Goal: Task Accomplishment & Management: Manage account settings

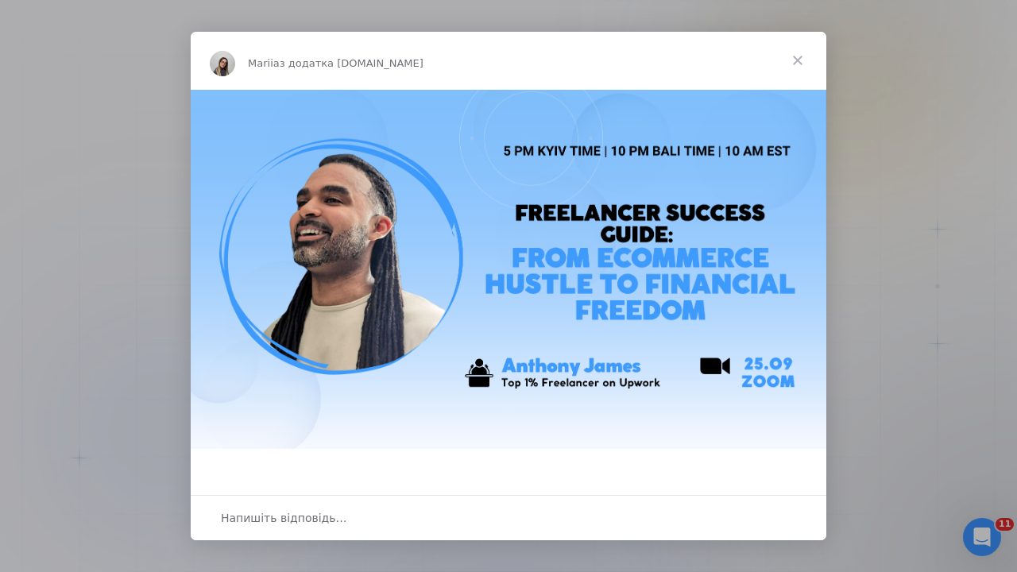
click at [801, 56] on span "Закрити" at bounding box center [797, 60] width 57 height 57
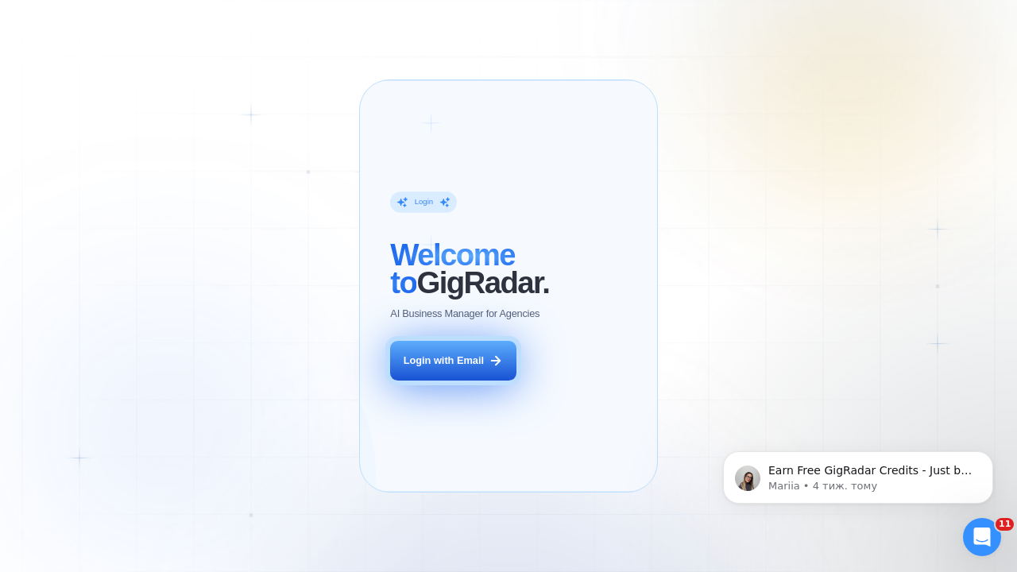
click at [455, 368] on div "Login with Email" at bounding box center [444, 361] width 80 height 14
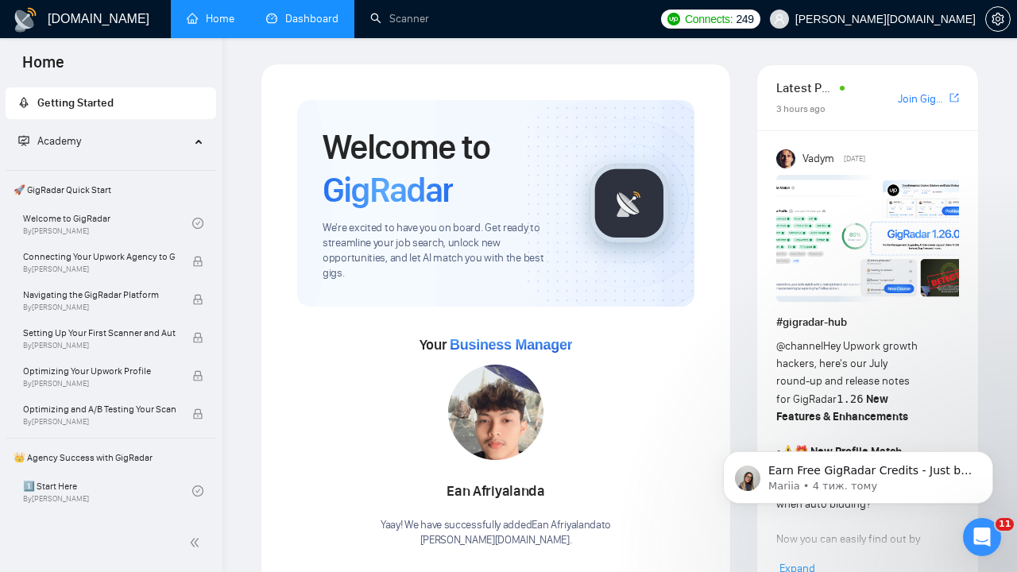
click at [330, 20] on link "Dashboard" at bounding box center [302, 19] width 72 height 14
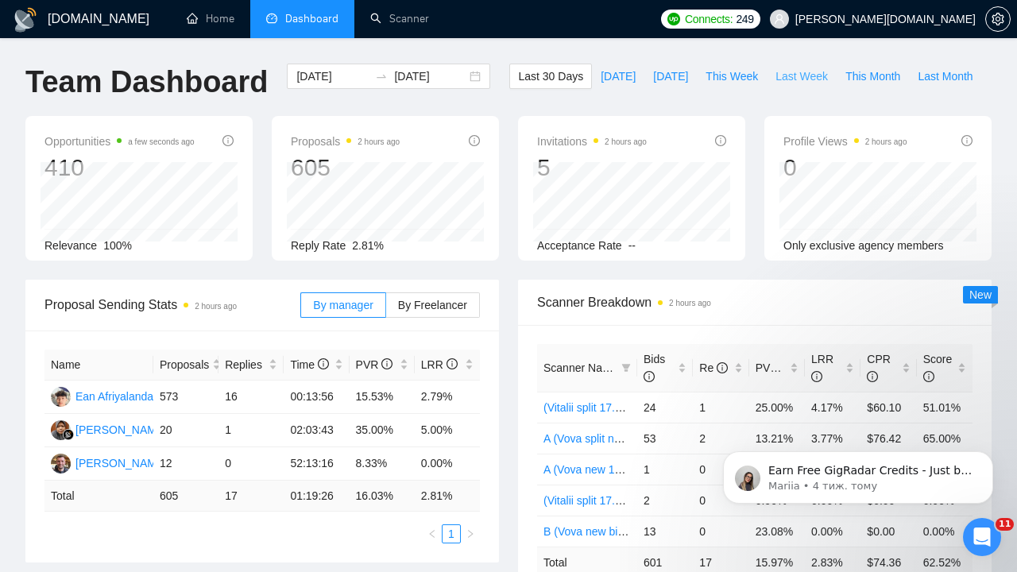
click at [781, 77] on span "Last Week" at bounding box center [802, 76] width 52 height 17
type input "[DATE]"
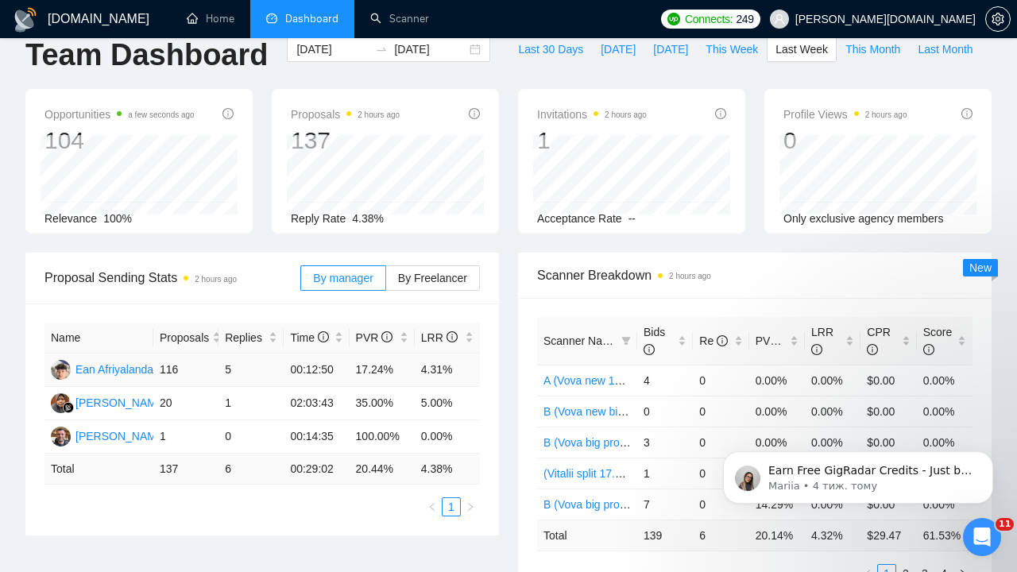
scroll to position [29, 0]
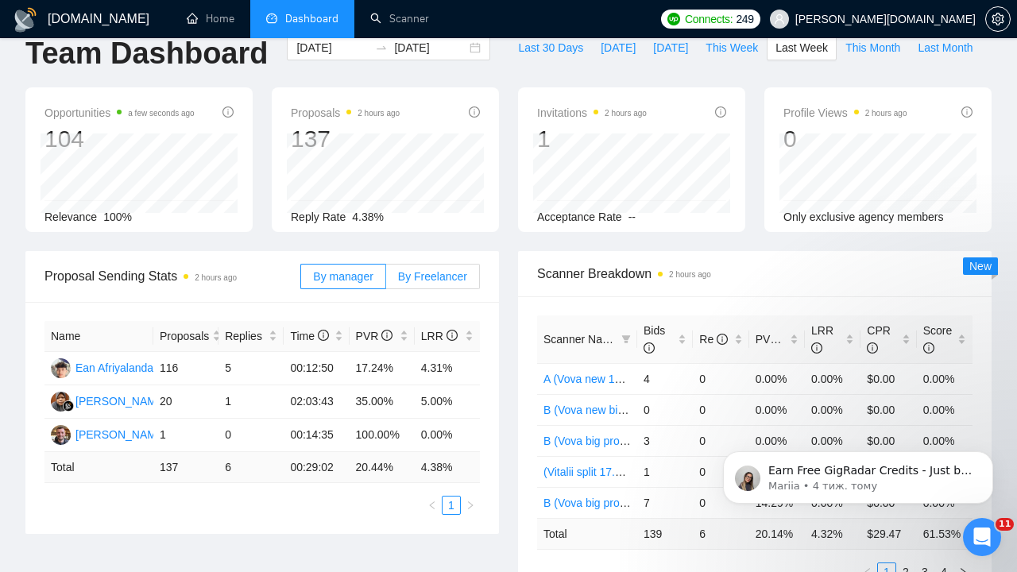
click at [424, 271] on span "By Freelancer" at bounding box center [432, 276] width 69 height 13
click at [386, 281] on input "By Freelancer" at bounding box center [386, 281] width 0 height 0
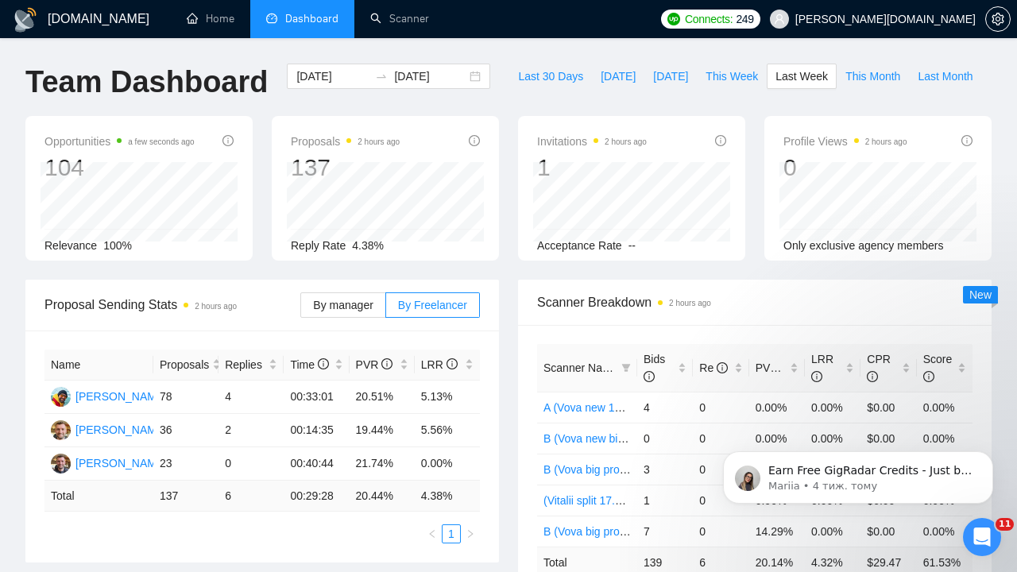
scroll to position [0, 0]
click at [336, 71] on input "[DATE]" at bounding box center [332, 76] width 72 height 17
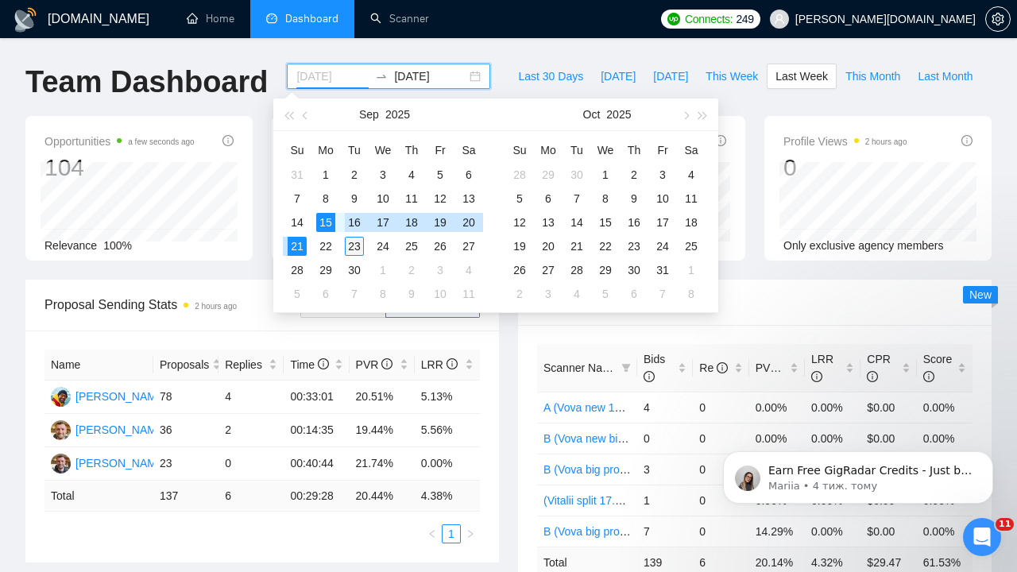
type input "[DATE]"
click at [358, 246] on div "23" at bounding box center [354, 246] width 19 height 19
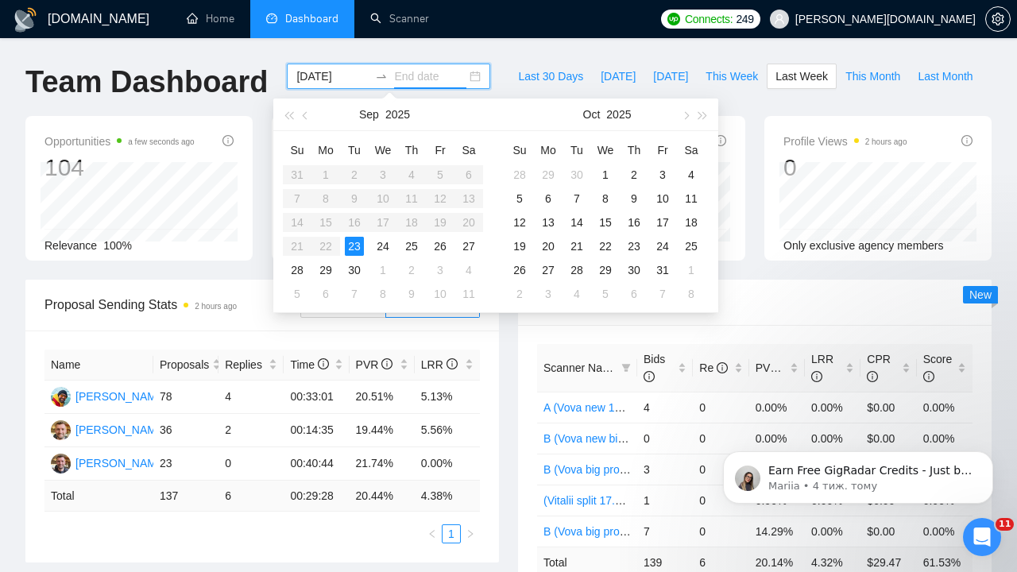
click at [297, 225] on table "Su Mo Tu We Th Fr Sa 31 1 2 3 4 5 6 7 8 9 10 11 12 13 14 15 16 17 18 19 20 21 2…" at bounding box center [383, 222] width 200 height 169
click at [314, 80] on input "[DATE]" at bounding box center [332, 76] width 72 height 17
type input "[DATE]"
click at [302, 220] on div "14" at bounding box center [297, 222] width 19 height 19
type input "[DATE]"
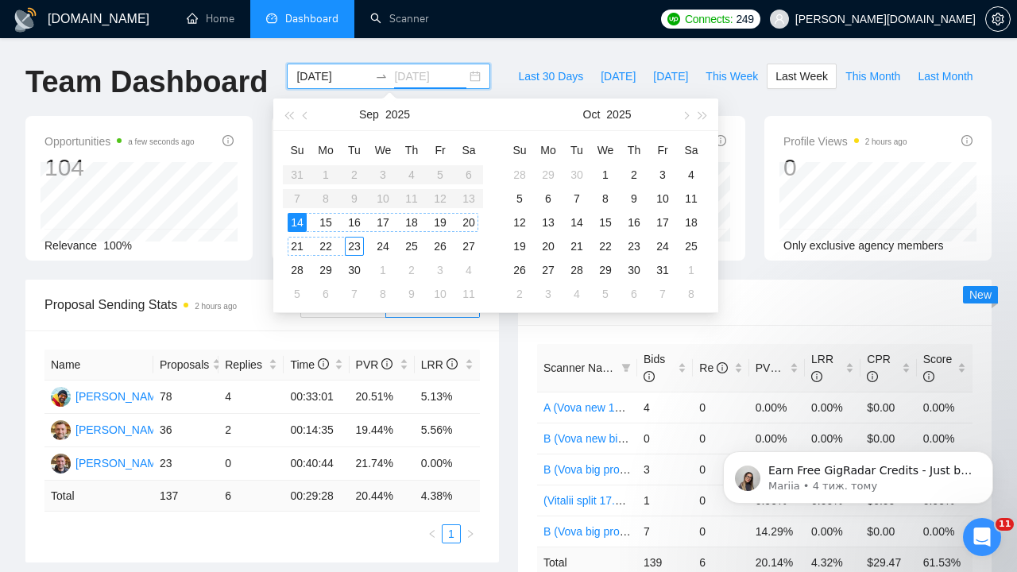
click at [355, 246] on div "23" at bounding box center [354, 246] width 19 height 19
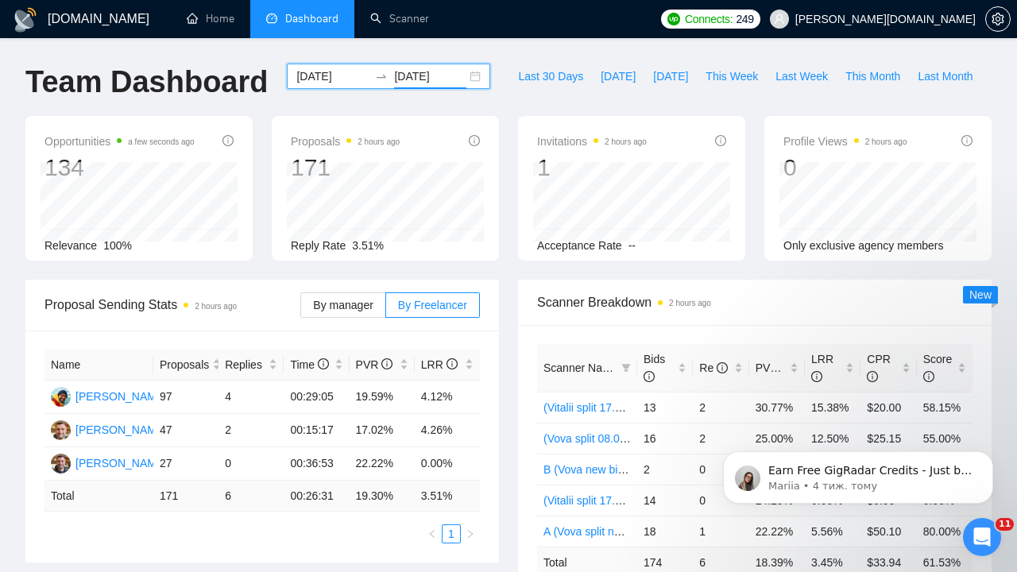
click at [331, 77] on input "[DATE]" at bounding box center [332, 76] width 72 height 17
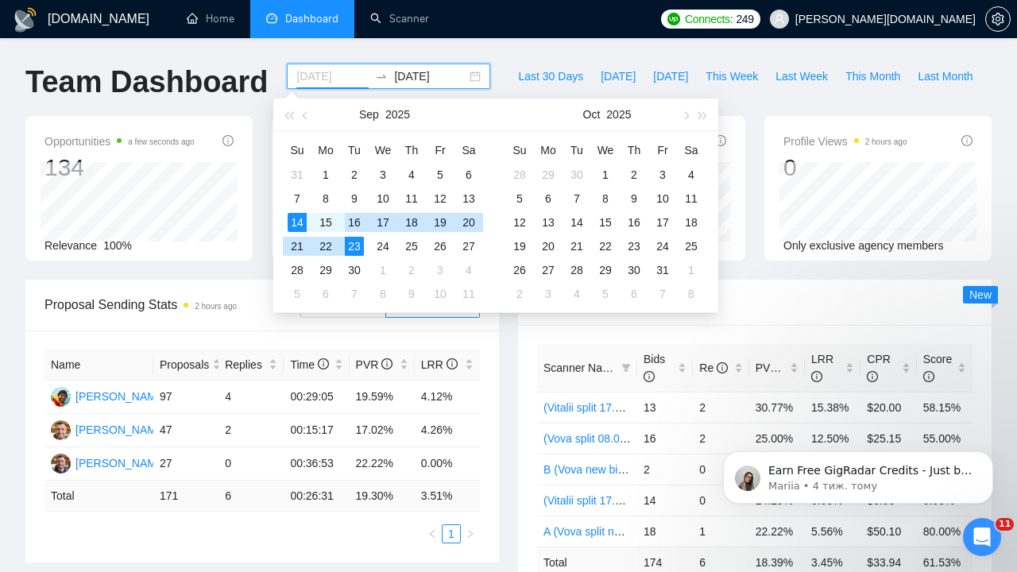
click at [360, 223] on div "16" at bounding box center [354, 222] width 19 height 19
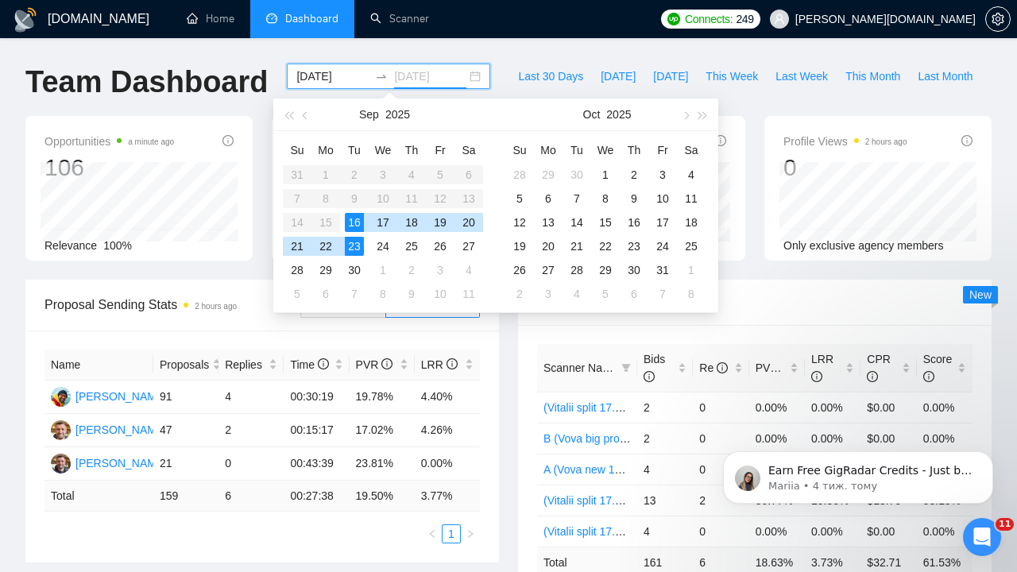
click at [356, 248] on div "23" at bounding box center [354, 246] width 19 height 19
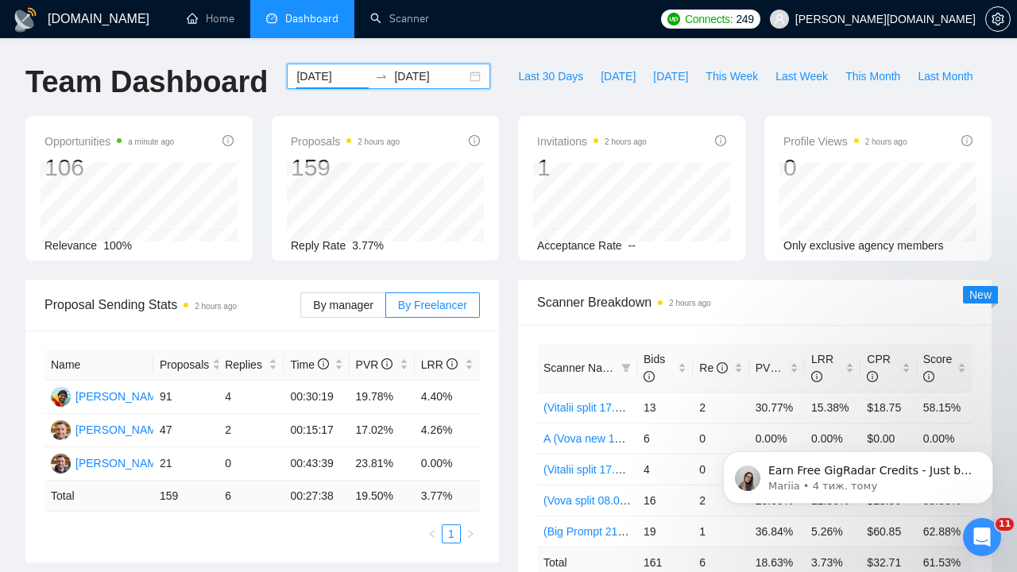
click at [324, 72] on input "[DATE]" at bounding box center [332, 76] width 72 height 17
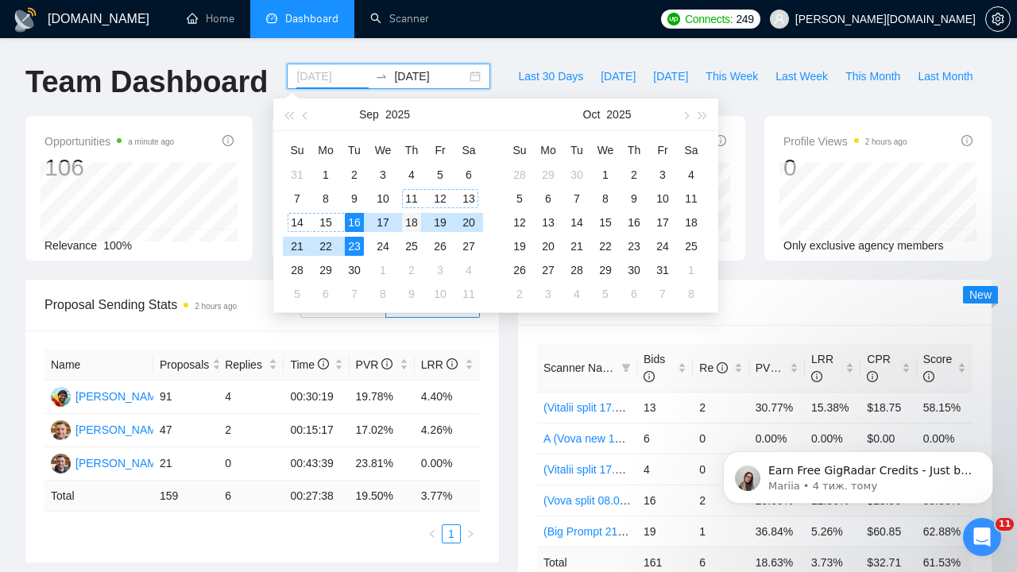
type input "[DATE]"
click at [410, 218] on div "18" at bounding box center [411, 222] width 19 height 19
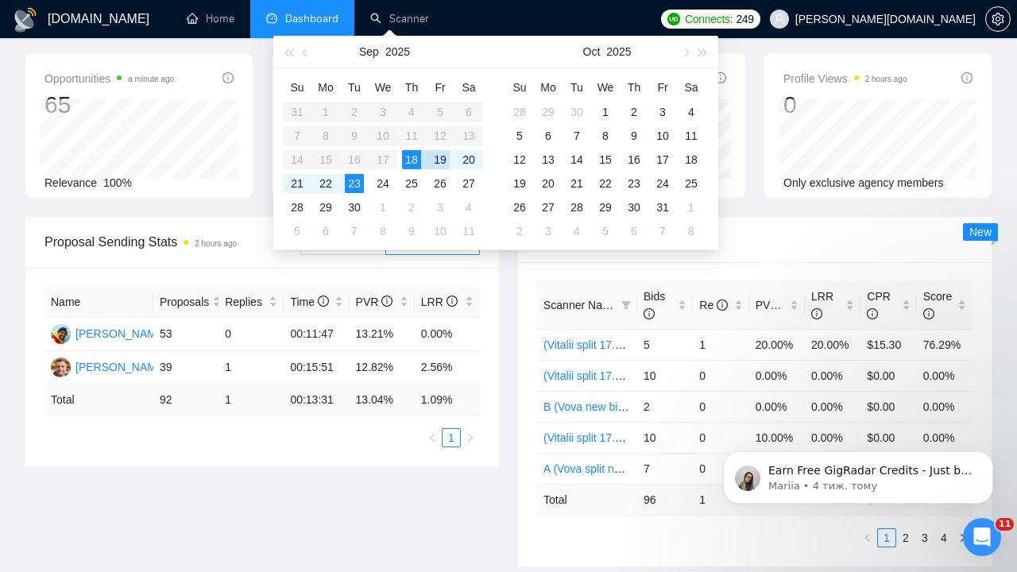
scroll to position [50, 0]
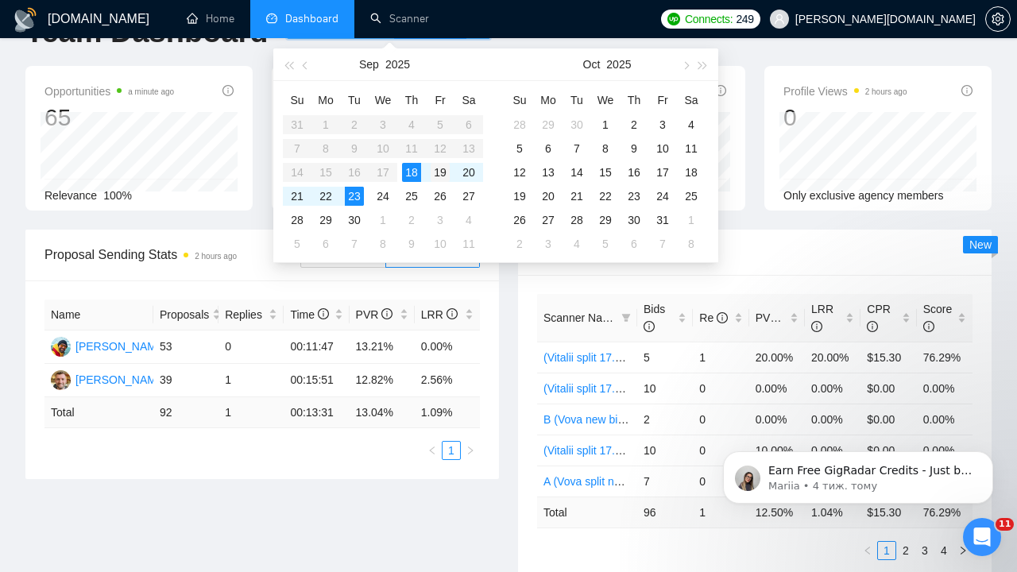
type input "[DATE]"
click at [437, 172] on div "19" at bounding box center [440, 172] width 19 height 19
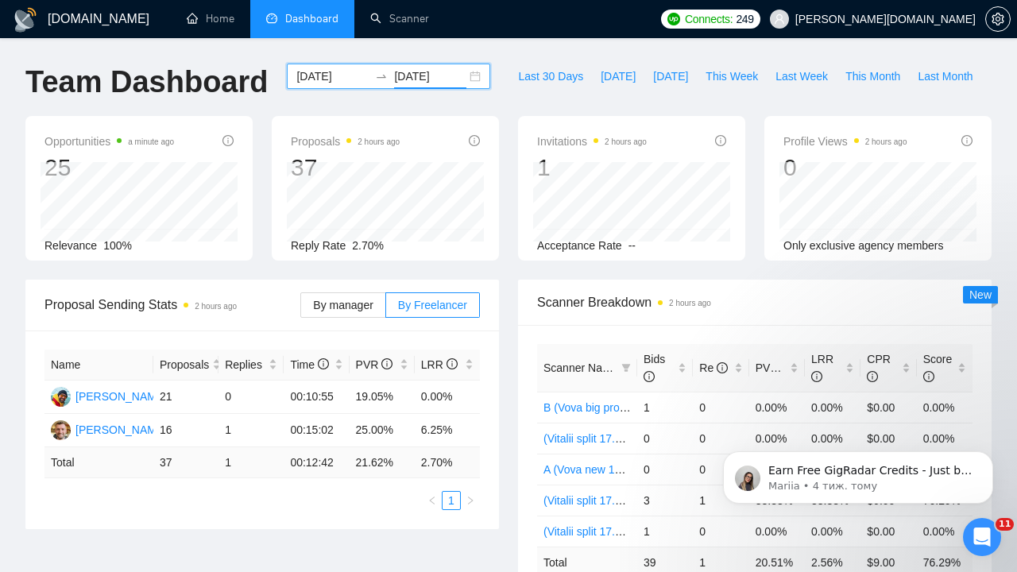
click at [331, 79] on input "[DATE]" at bounding box center [332, 76] width 72 height 17
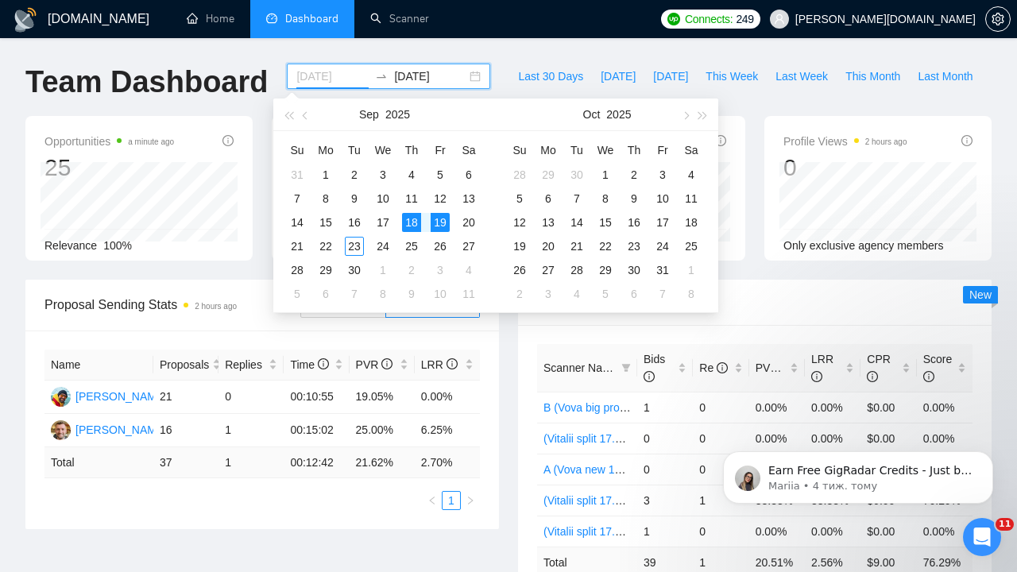
type input "[DATE]"
click at [416, 225] on div "18" at bounding box center [411, 222] width 19 height 19
type input "[DATE]"
click at [354, 244] on div "23" at bounding box center [354, 246] width 19 height 19
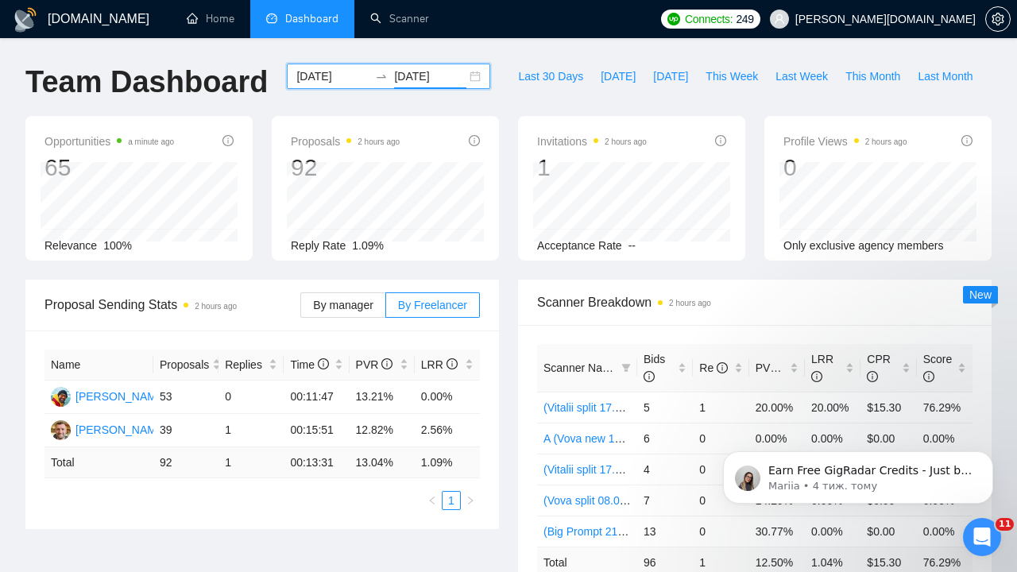
click at [342, 79] on input "[DATE]" at bounding box center [332, 76] width 72 height 17
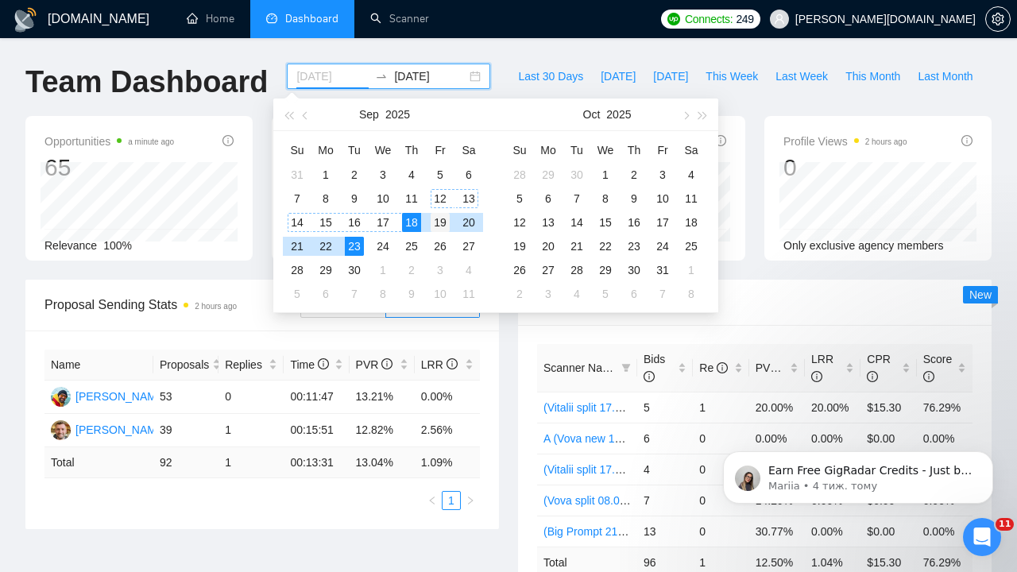
type input "[DATE]"
click at [444, 222] on div "19" at bounding box center [440, 222] width 19 height 19
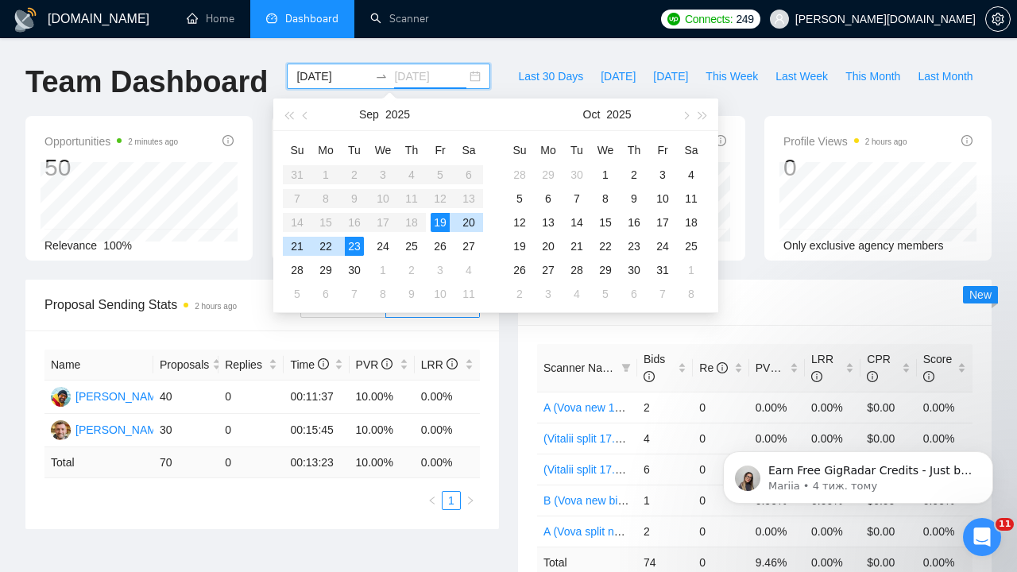
type input "[DATE]"
click at [354, 244] on div "23" at bounding box center [354, 246] width 19 height 19
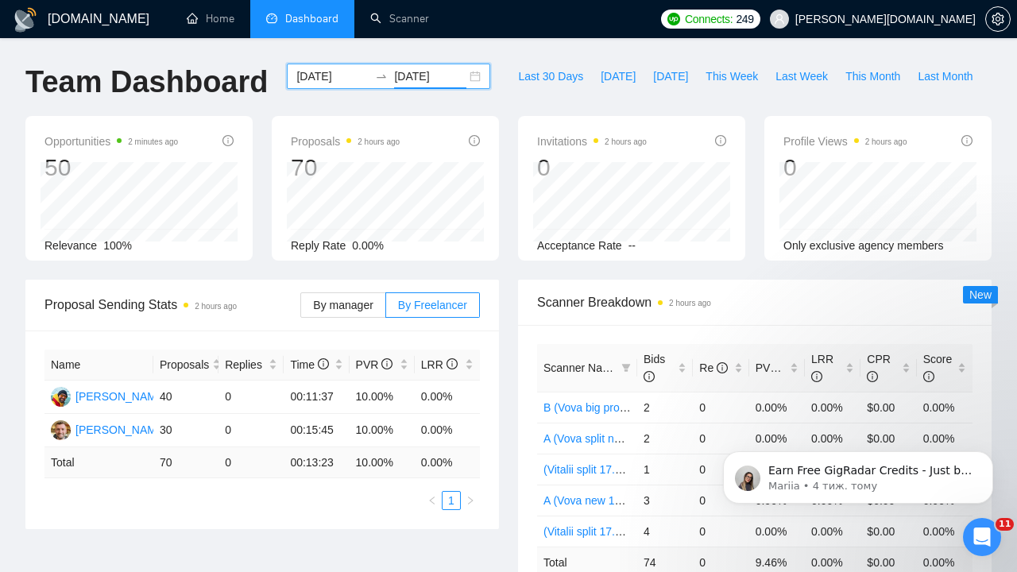
click at [328, 71] on input "[DATE]" at bounding box center [332, 76] width 72 height 17
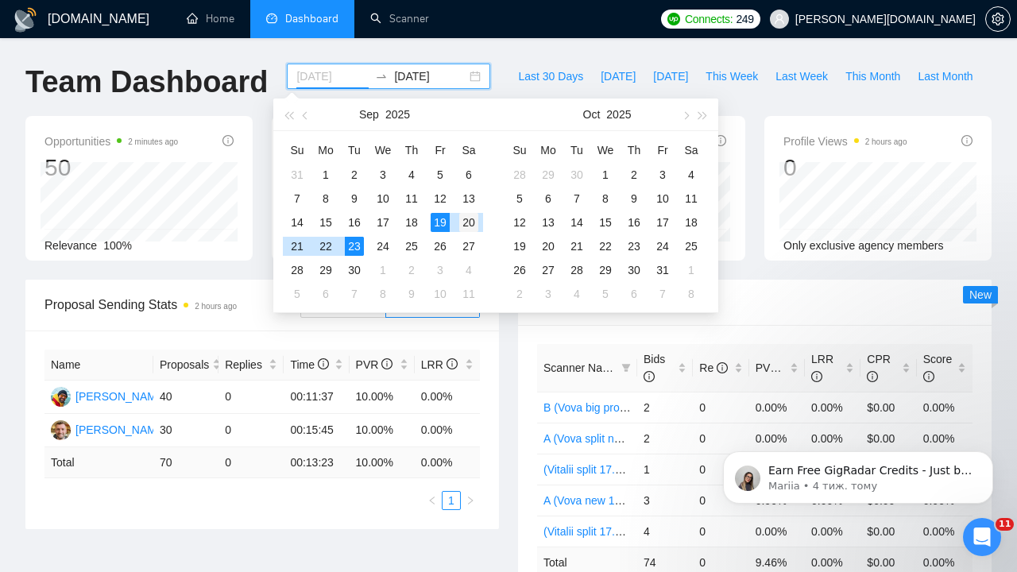
type input "[DATE]"
click at [472, 218] on div "20" at bounding box center [468, 222] width 19 height 19
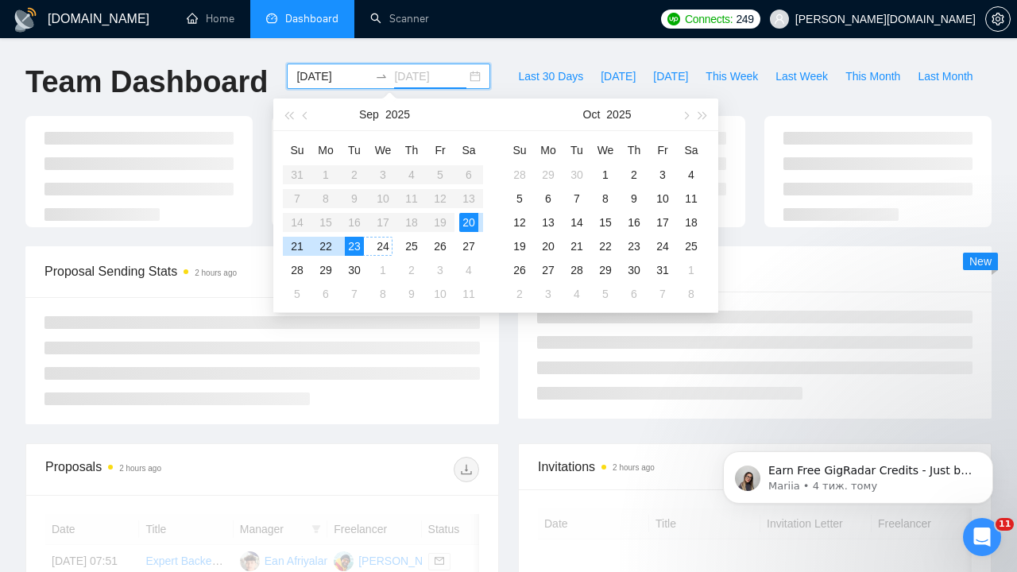
type input "[DATE]"
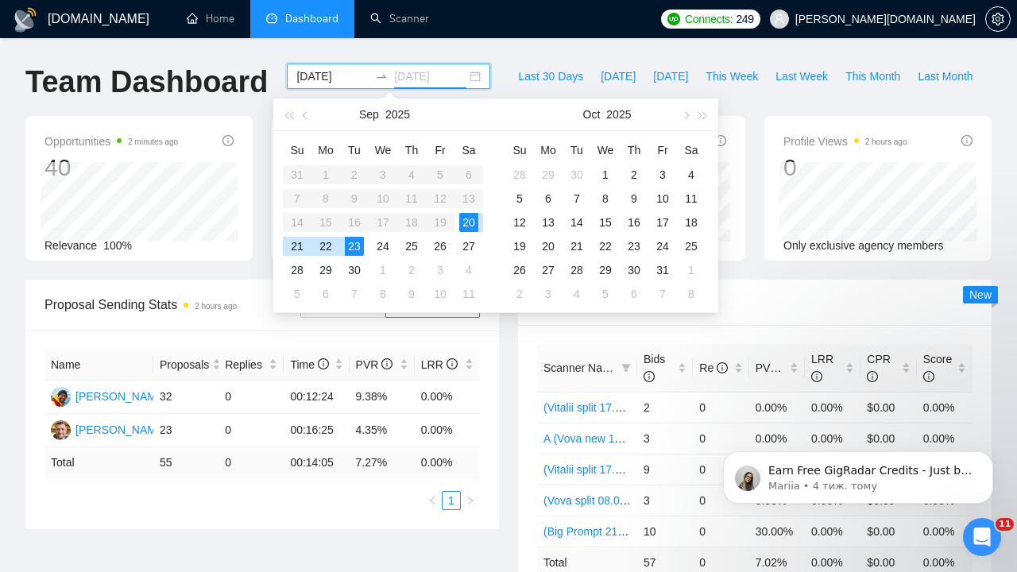
click at [358, 246] on div "23" at bounding box center [354, 246] width 19 height 19
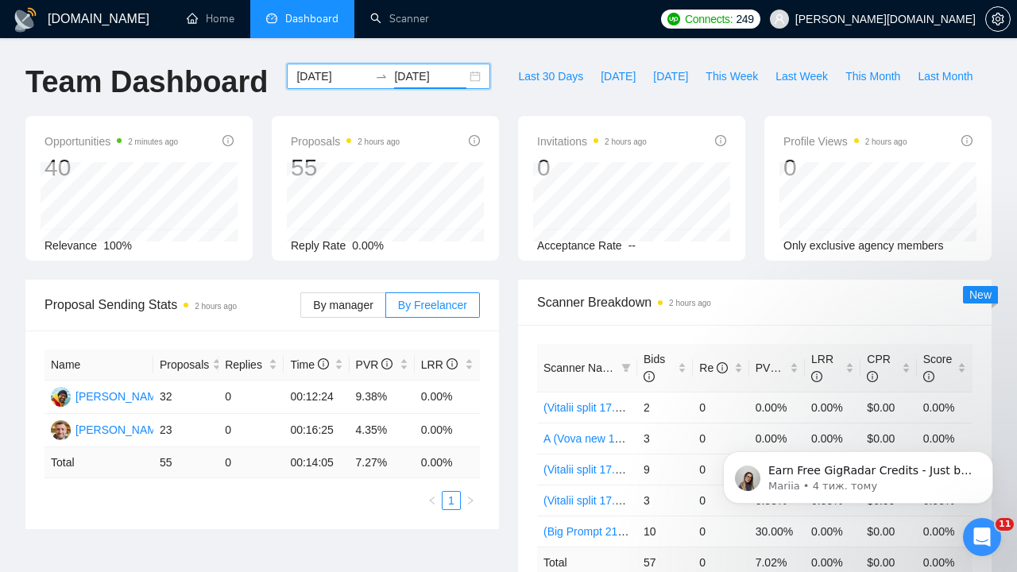
click at [327, 76] on input "[DATE]" at bounding box center [332, 76] width 72 height 17
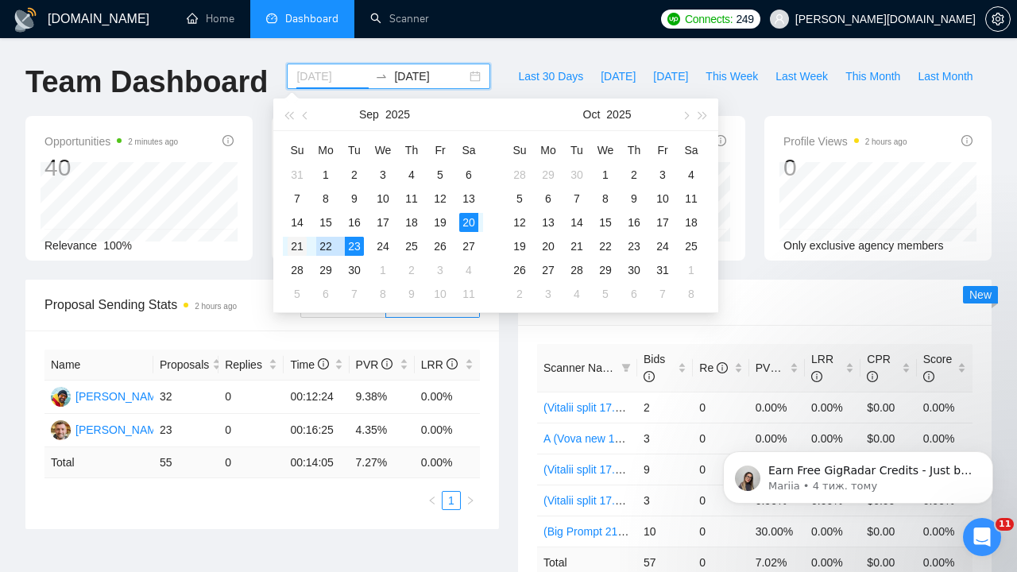
type input "[DATE]"
click at [292, 242] on div "21" at bounding box center [297, 246] width 19 height 19
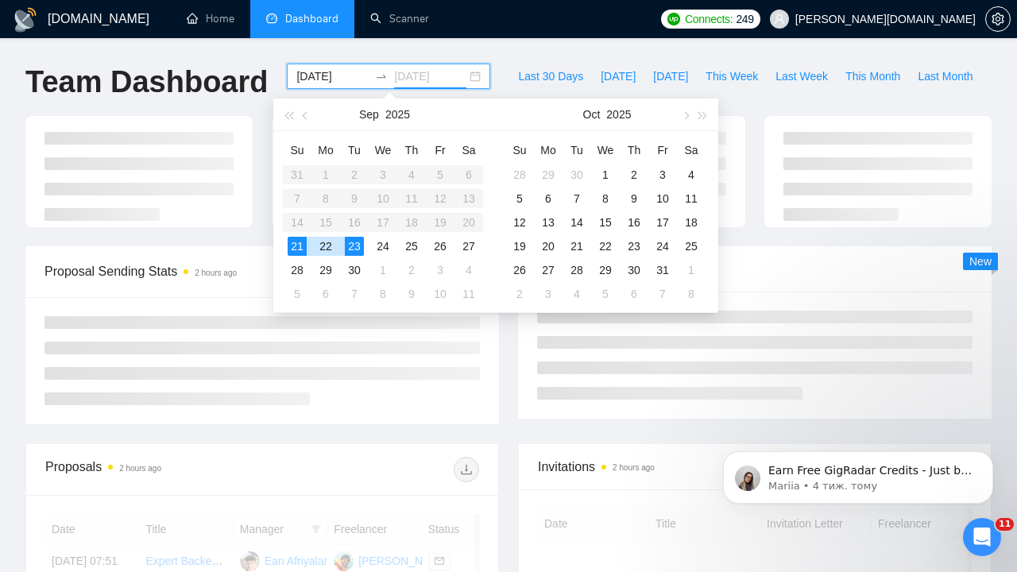
type input "[DATE]"
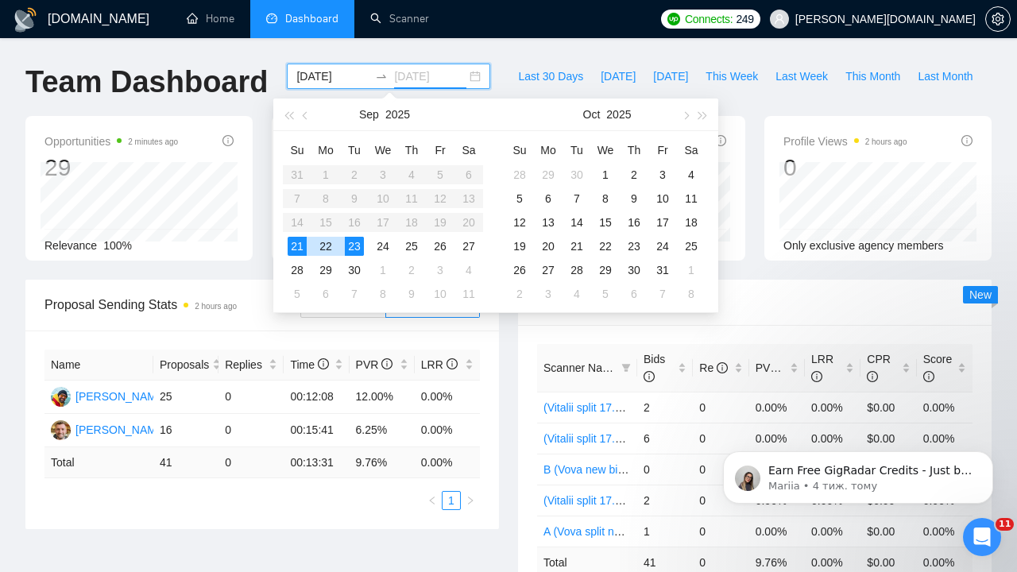
click at [358, 249] on div "23" at bounding box center [354, 246] width 19 height 19
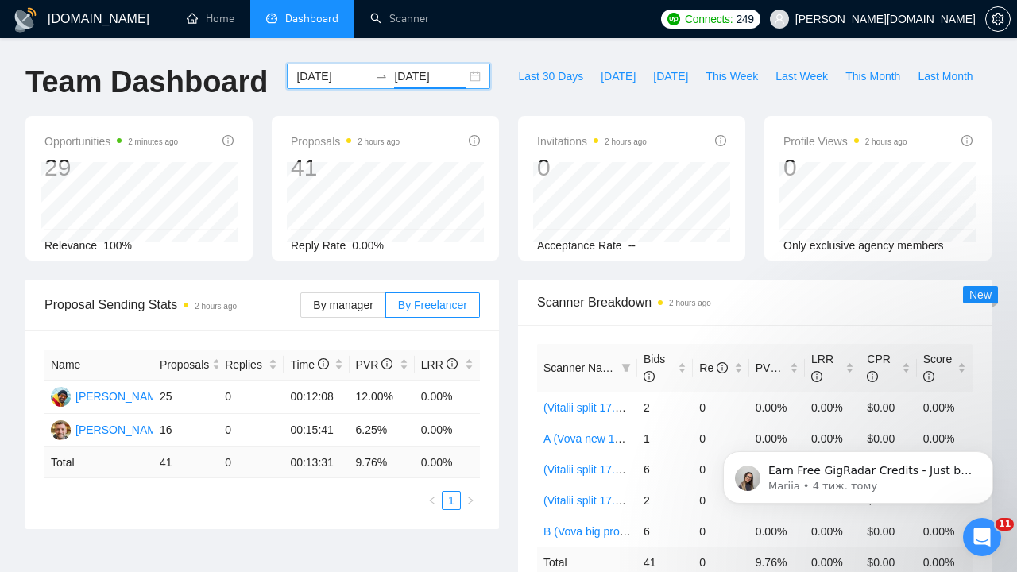
click at [312, 70] on input "[DATE]" at bounding box center [332, 76] width 72 height 17
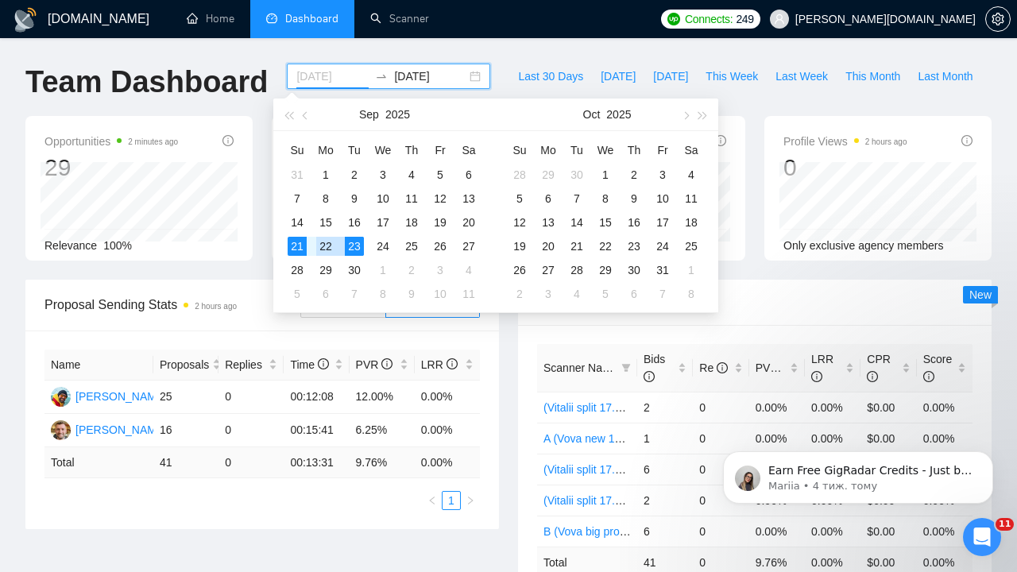
click at [327, 246] on div "22" at bounding box center [325, 246] width 19 height 19
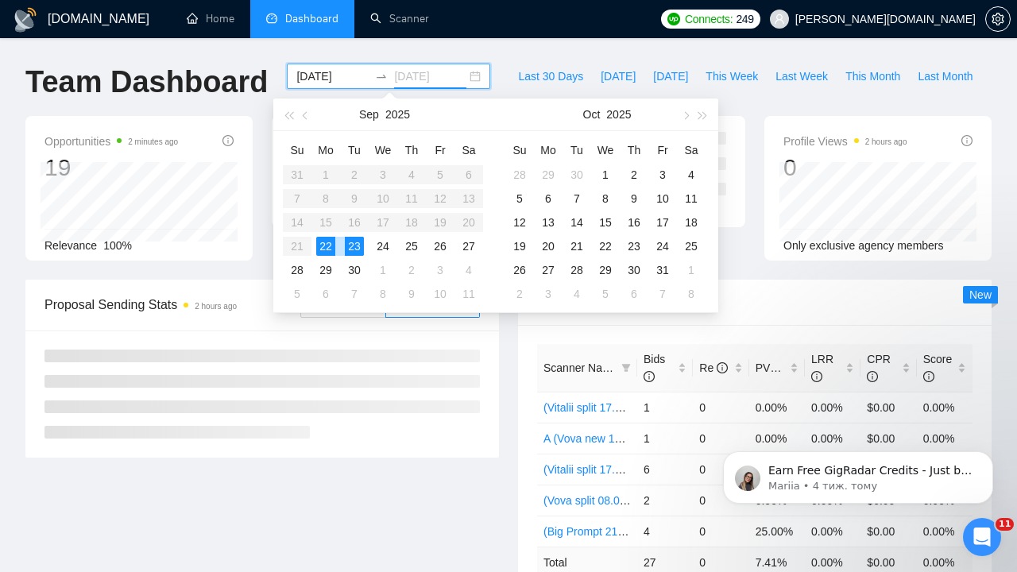
click at [353, 243] on div "23" at bounding box center [354, 246] width 19 height 19
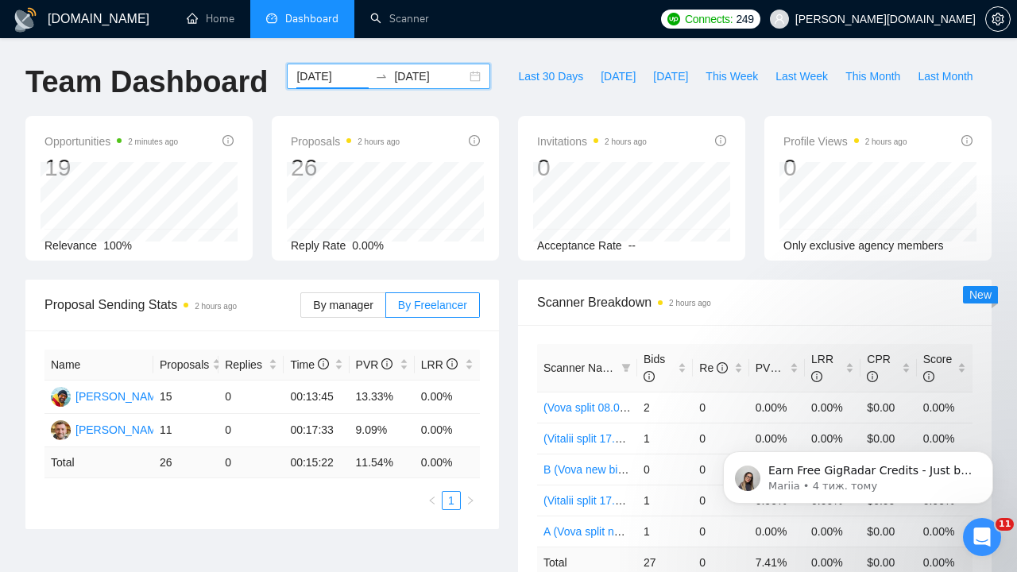
click at [331, 68] on input "[DATE]" at bounding box center [332, 76] width 72 height 17
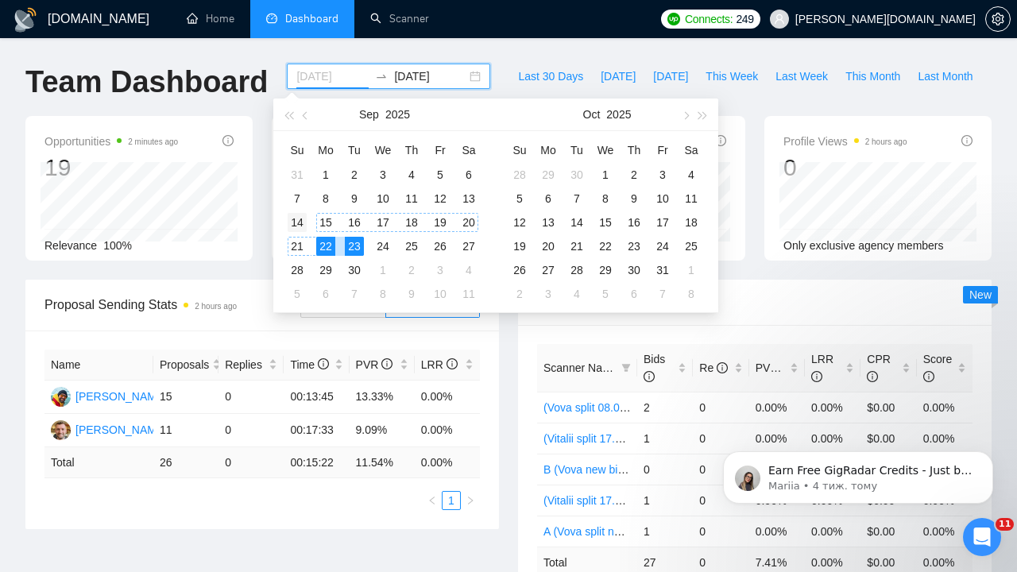
type input "[DATE]"
click at [299, 222] on div "14" at bounding box center [297, 222] width 19 height 19
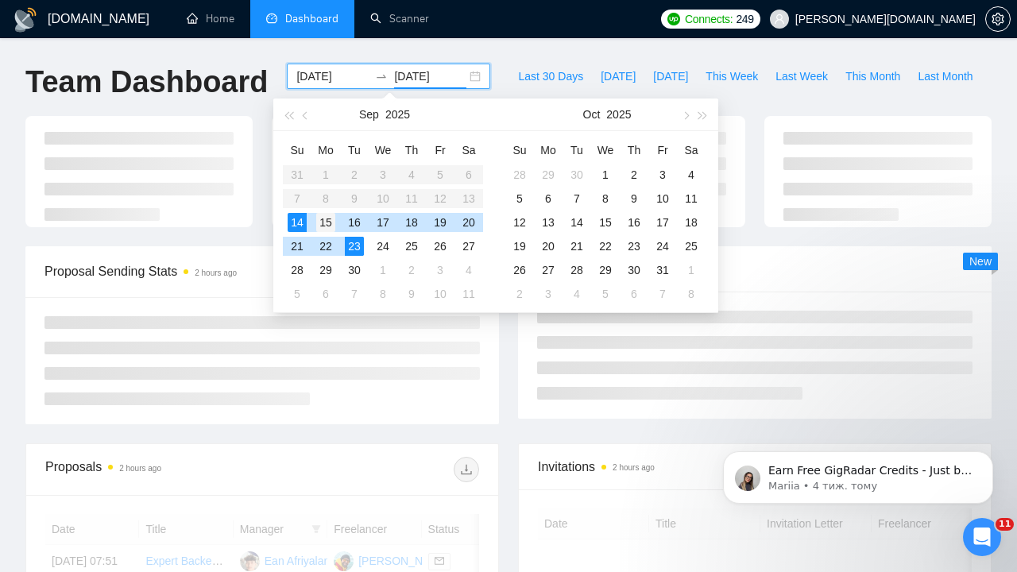
type input "[DATE]"
click at [328, 219] on div "15" at bounding box center [325, 222] width 19 height 19
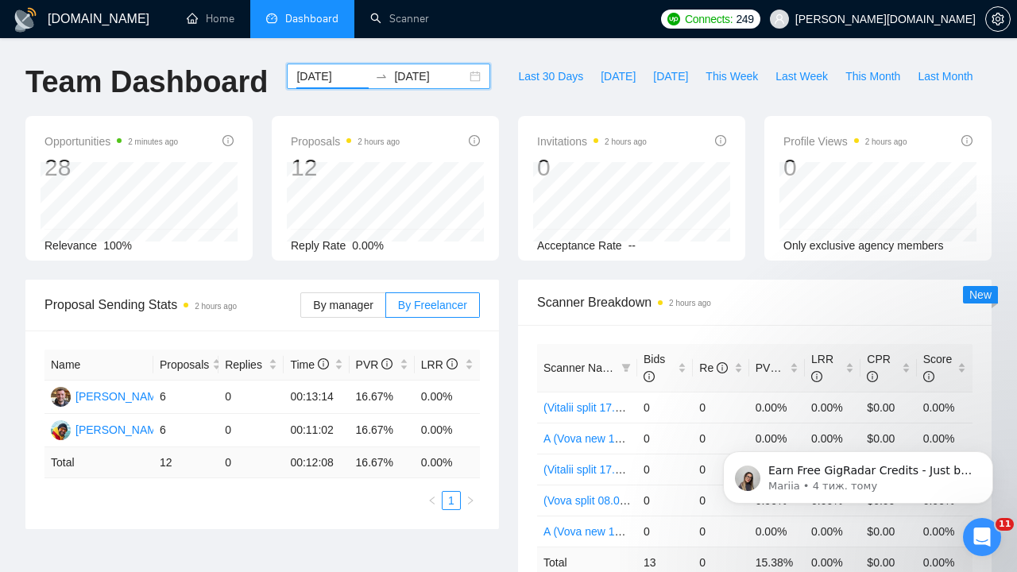
click at [317, 69] on input "[DATE]" at bounding box center [332, 76] width 72 height 17
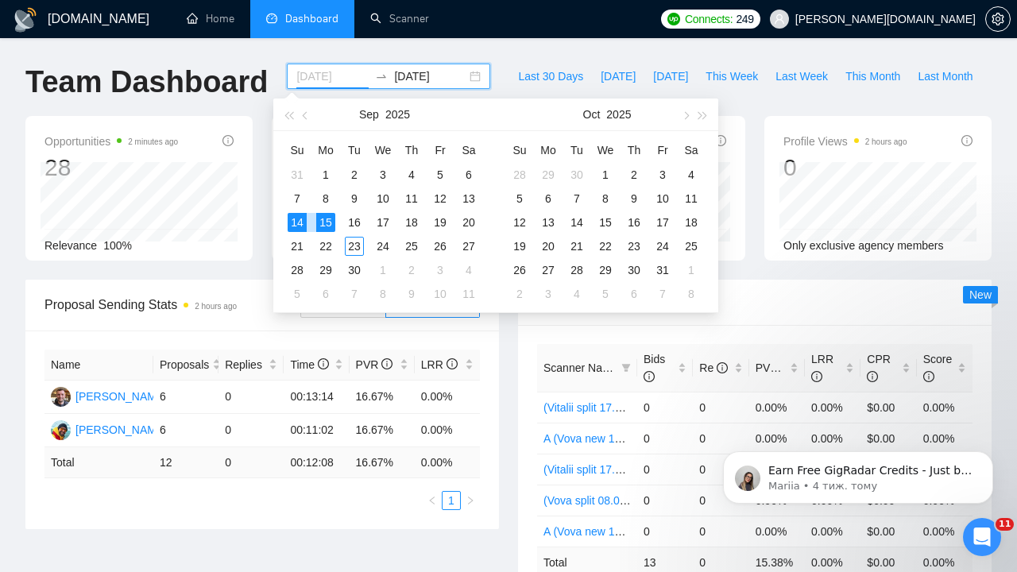
type input "[DATE]"
click at [323, 219] on div "15" at bounding box center [325, 222] width 19 height 19
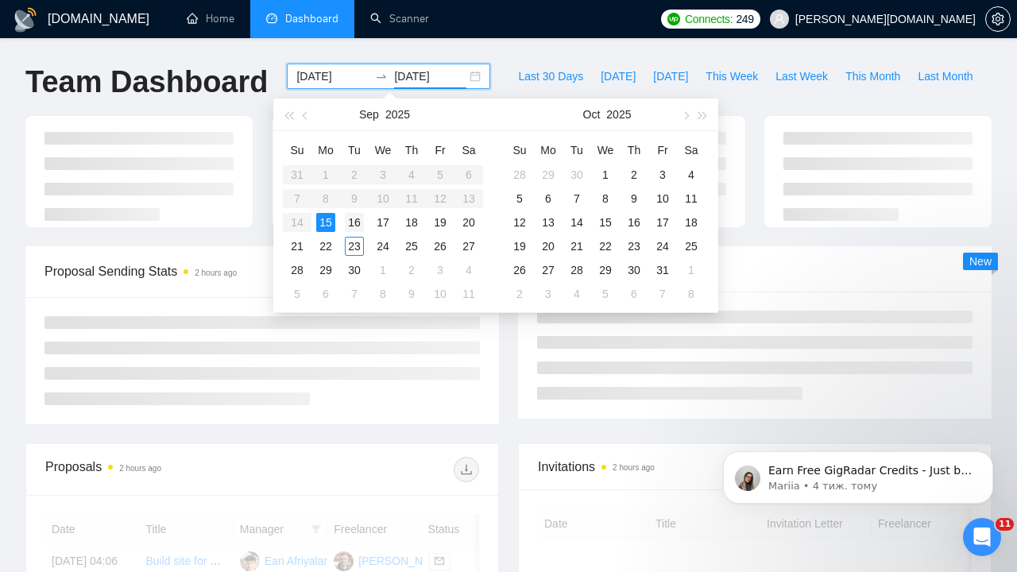
type input "[DATE]"
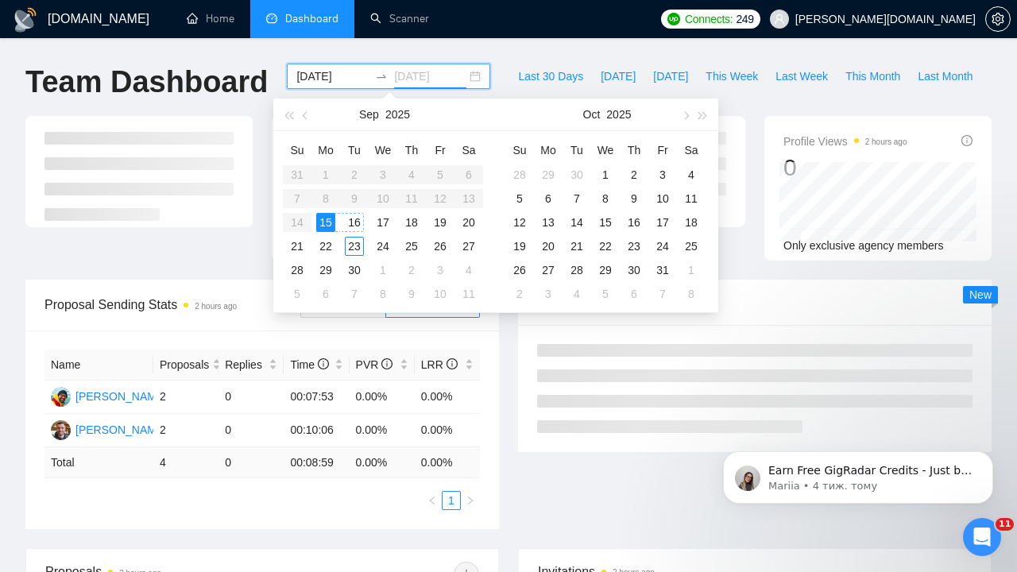
click at [354, 218] on div "16" at bounding box center [354, 222] width 19 height 19
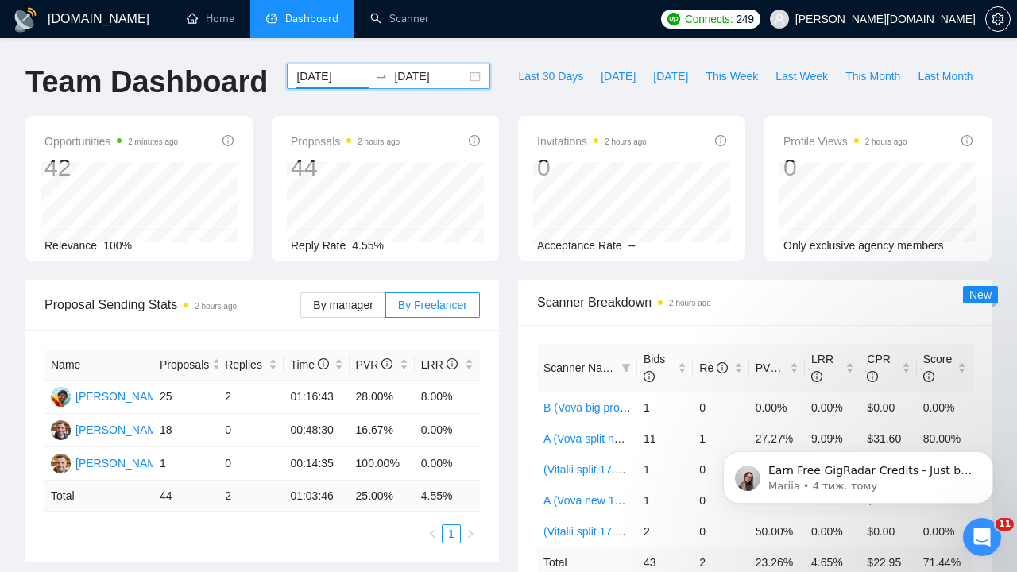
click at [314, 83] on input "[DATE]" at bounding box center [332, 76] width 72 height 17
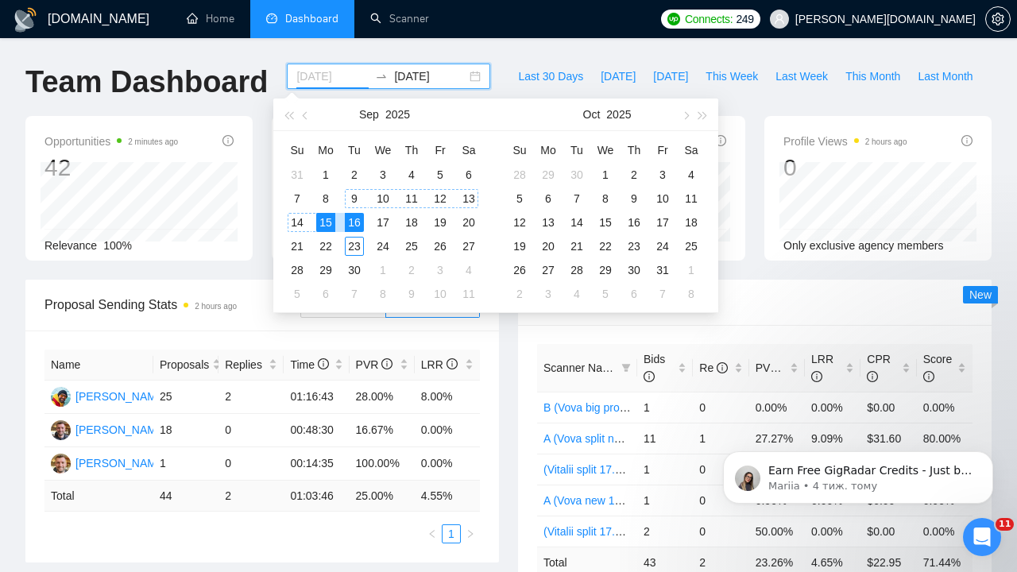
type input "[DATE]"
click at [358, 219] on div "16" at bounding box center [354, 222] width 19 height 19
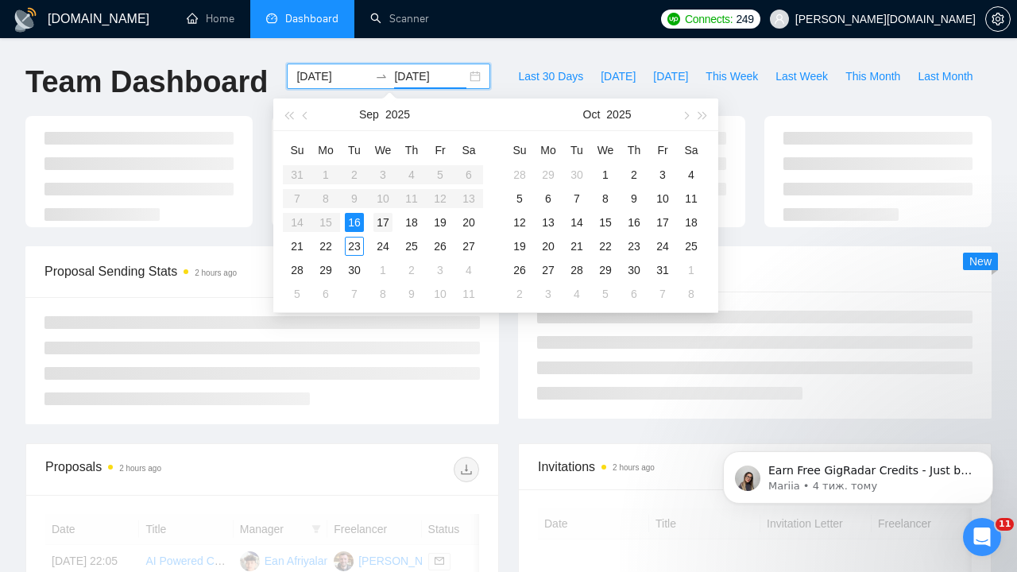
type input "[DATE]"
click at [387, 224] on div "17" at bounding box center [383, 222] width 19 height 19
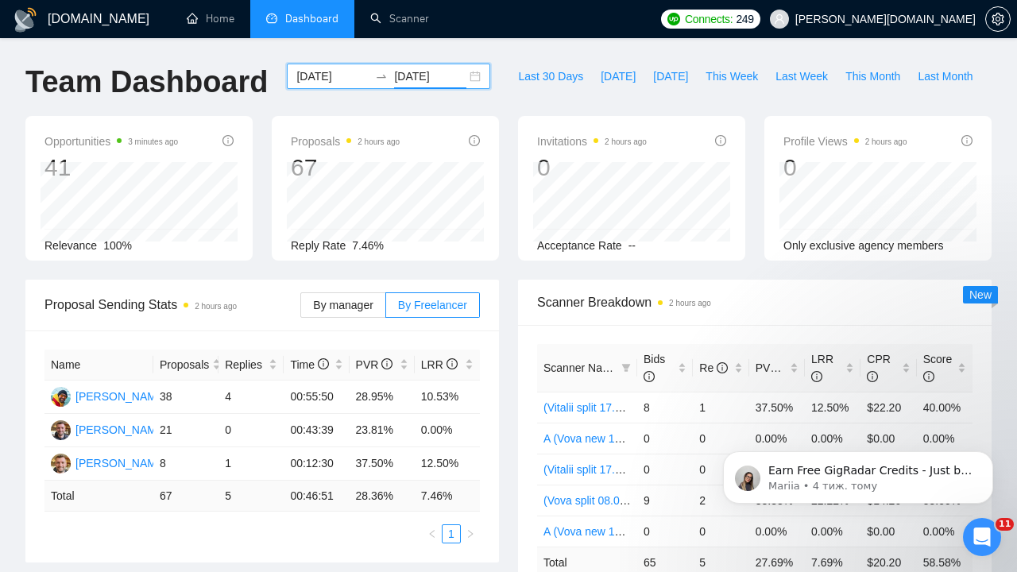
click at [324, 68] on input "[DATE]" at bounding box center [332, 76] width 72 height 17
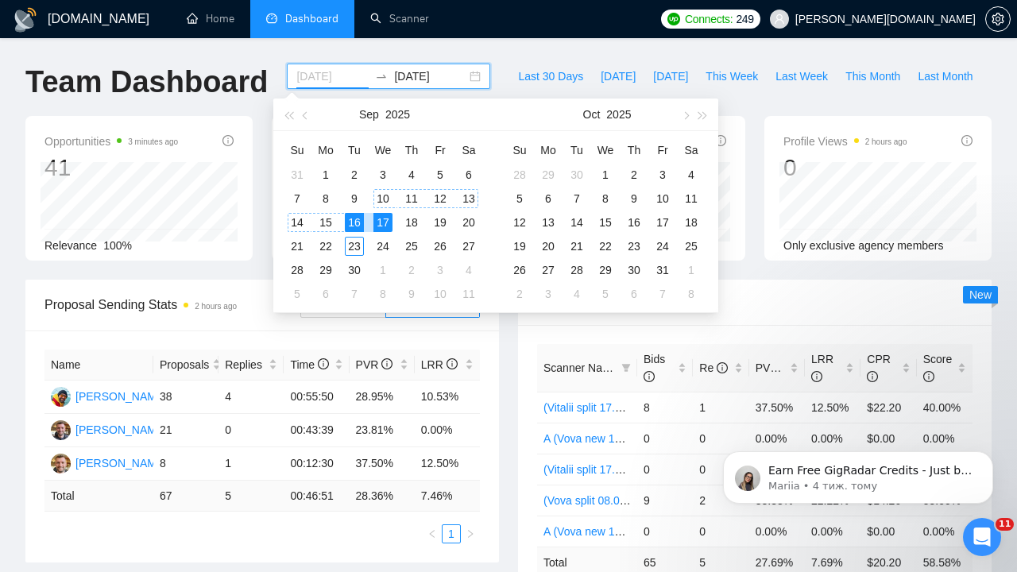
type input "[DATE]"
click at [387, 221] on div "17" at bounding box center [383, 222] width 19 height 19
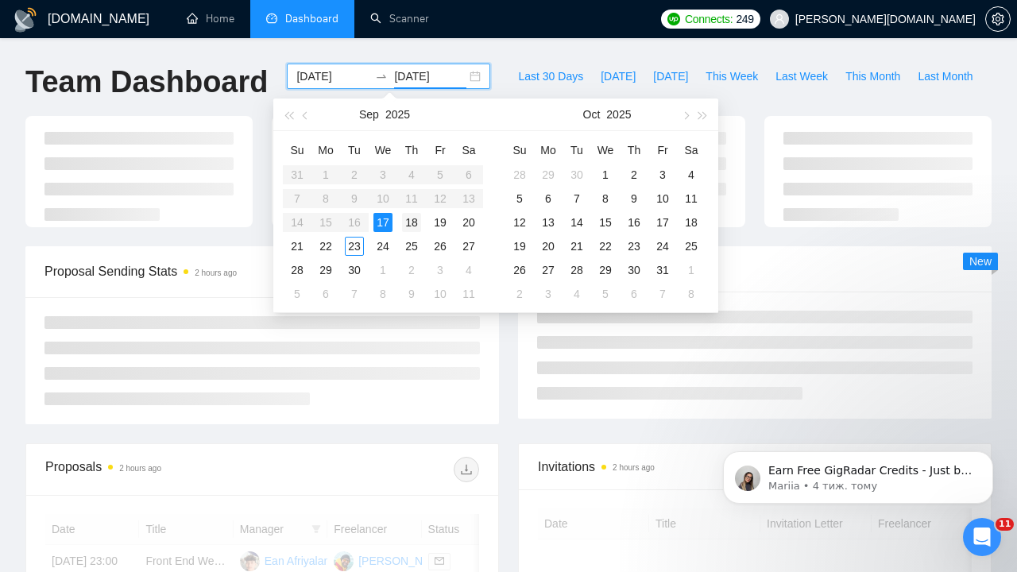
type input "[DATE]"
click at [411, 225] on div "18" at bounding box center [411, 222] width 19 height 19
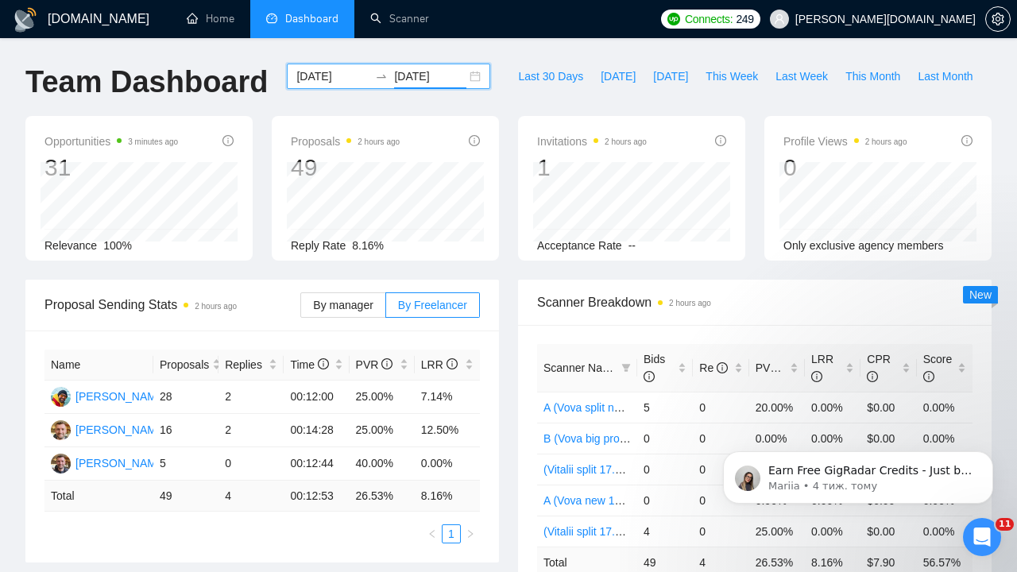
click at [314, 82] on input "[DATE]" at bounding box center [332, 76] width 72 height 17
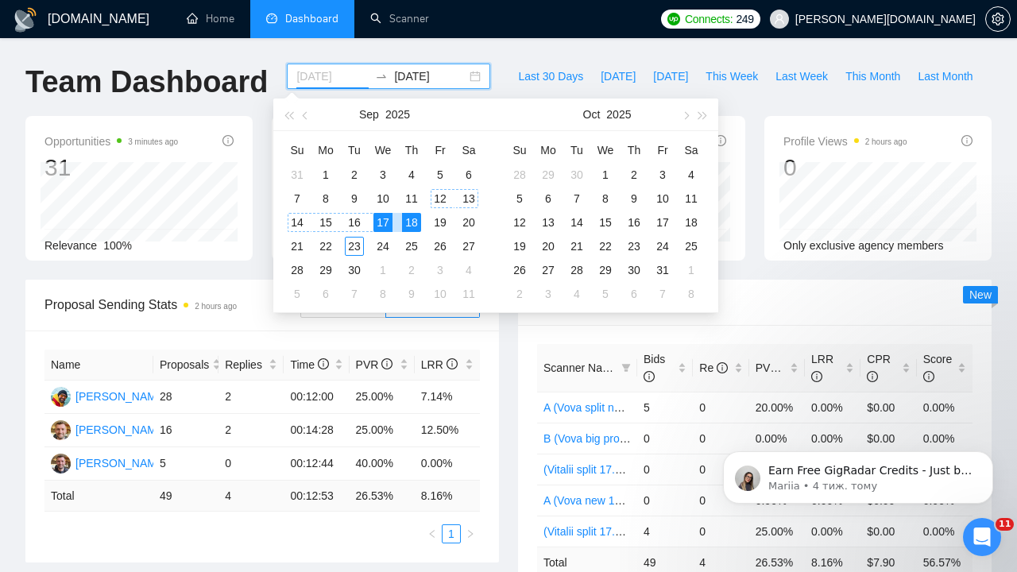
type input "[DATE]"
click at [413, 223] on div "18" at bounding box center [411, 222] width 19 height 19
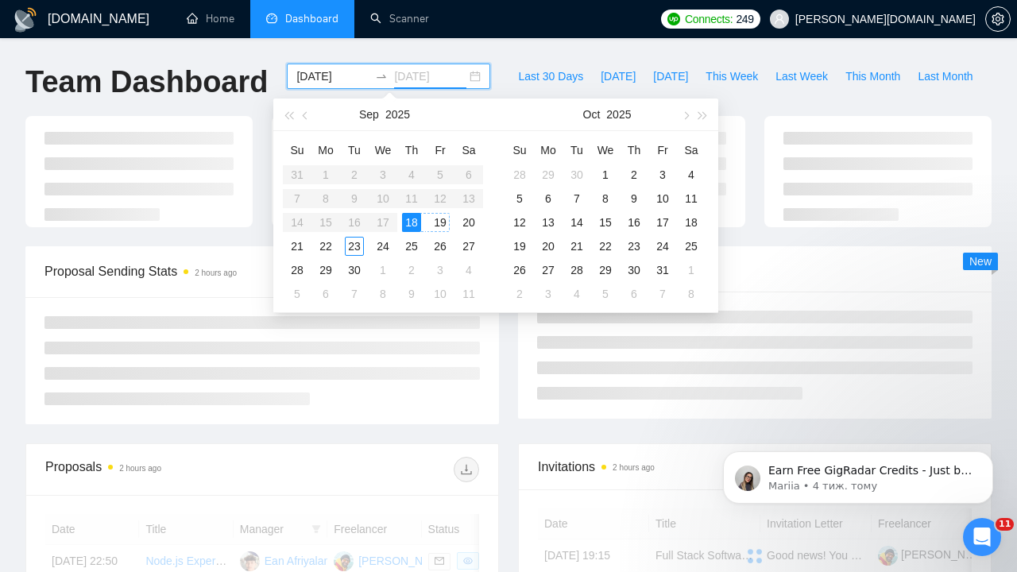
click at [442, 225] on div "19" at bounding box center [440, 222] width 19 height 19
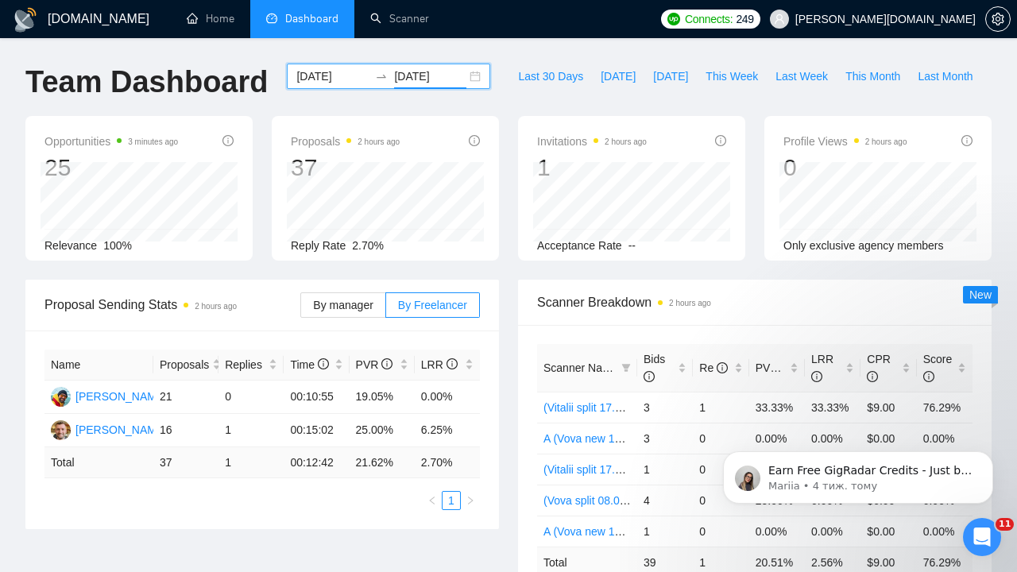
click at [412, 80] on input "[DATE]" at bounding box center [430, 76] width 72 height 17
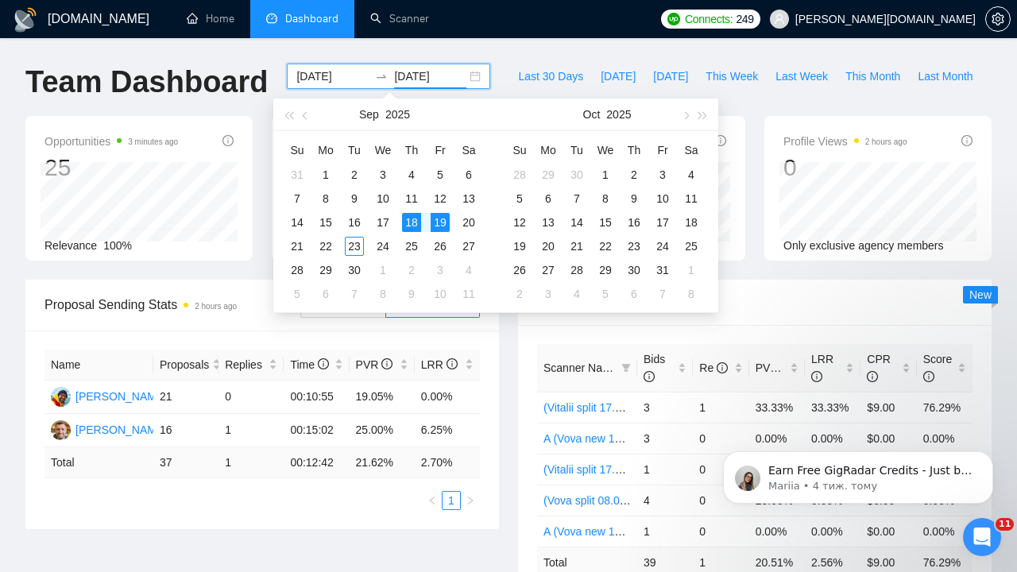
type input "[DATE]"
click at [440, 219] on div "19" at bounding box center [440, 222] width 19 height 19
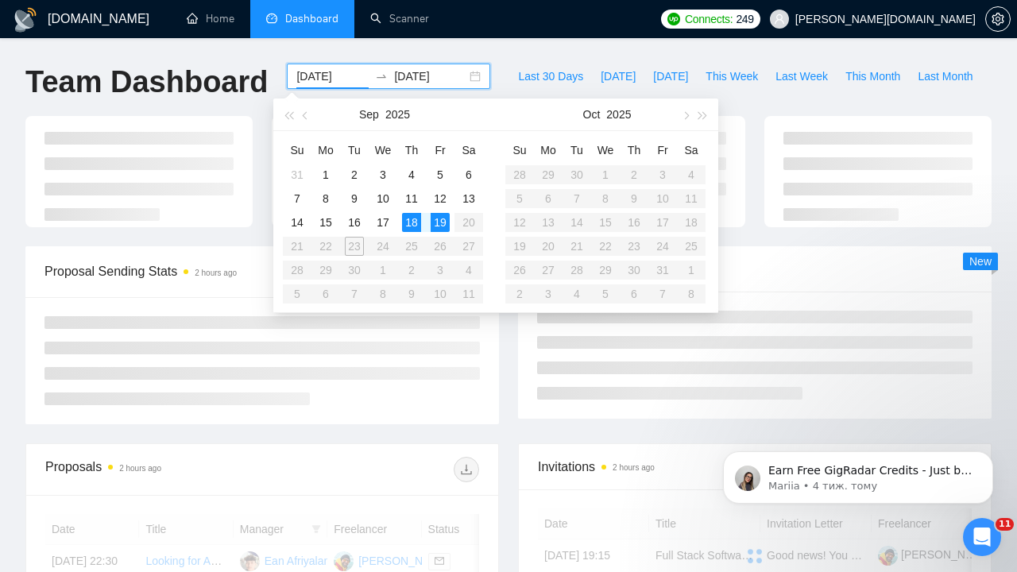
click at [469, 225] on table "Su Mo Tu We Th Fr Sa 31 1 2 3 4 5 6 7 8 9 10 11 12 13 14 15 16 17 18 19 20 21 2…" at bounding box center [383, 222] width 200 height 169
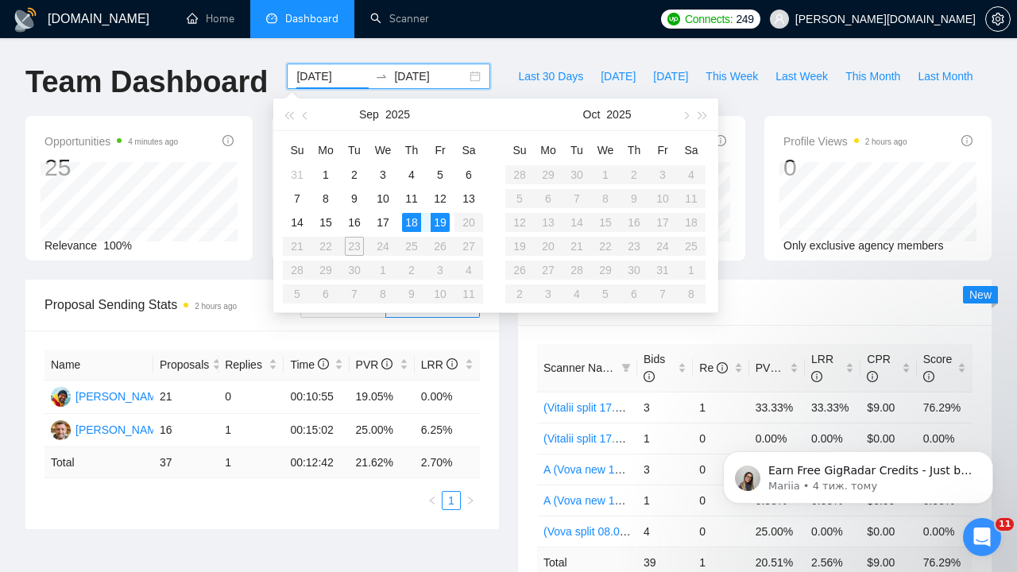
click at [317, 73] on input "[DATE]" at bounding box center [332, 76] width 72 height 17
type input "[DATE]"
click at [440, 219] on div "19" at bounding box center [440, 222] width 19 height 19
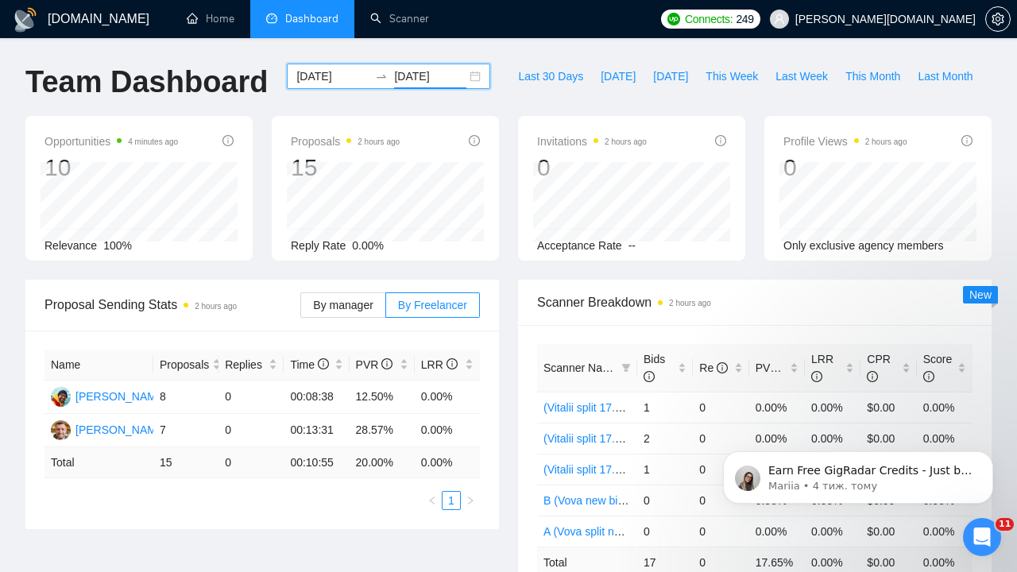
click at [424, 75] on input "[DATE]" at bounding box center [430, 76] width 72 height 17
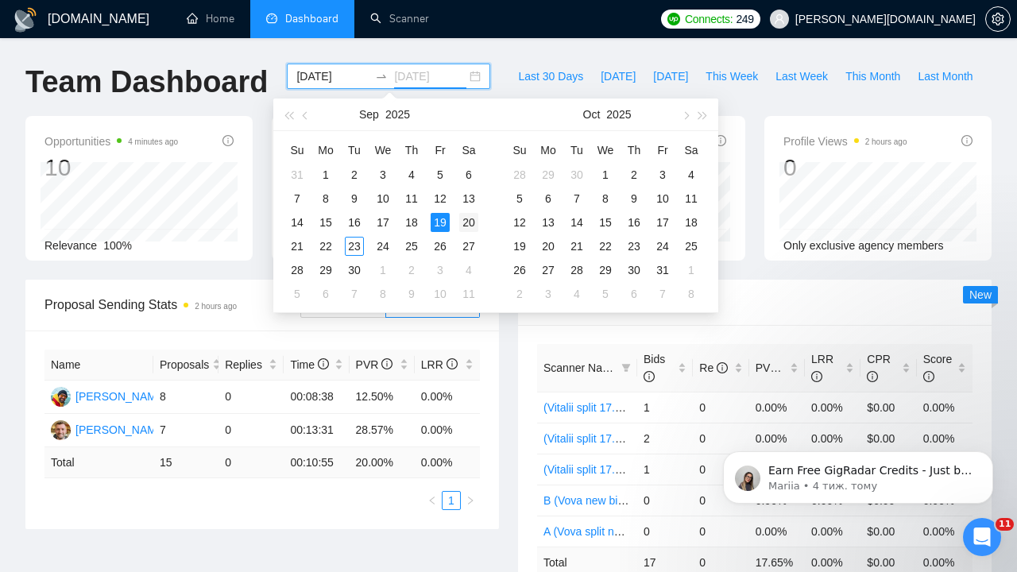
type input "[DATE]"
click at [467, 224] on div "20" at bounding box center [468, 222] width 19 height 19
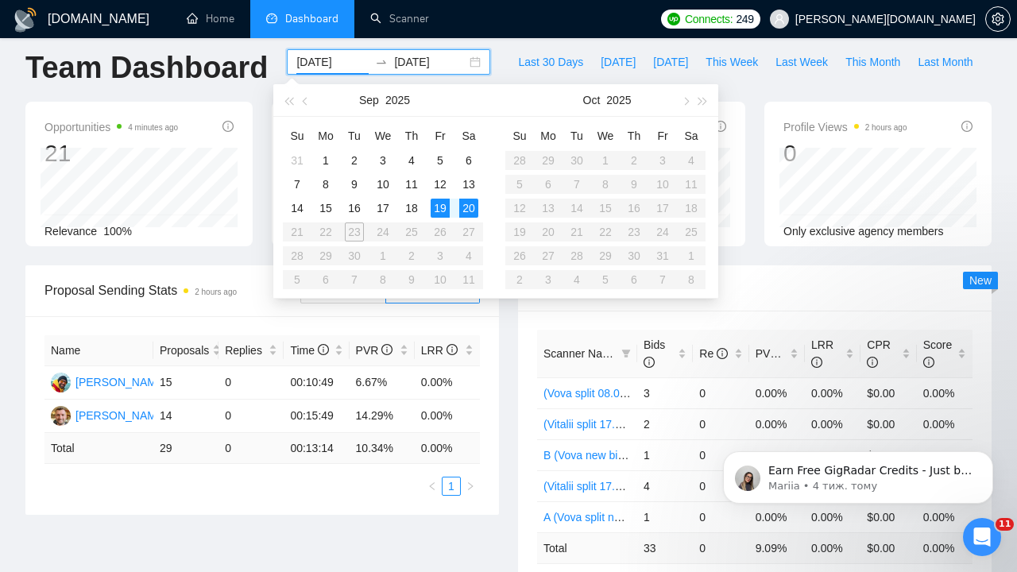
scroll to position [17, 0]
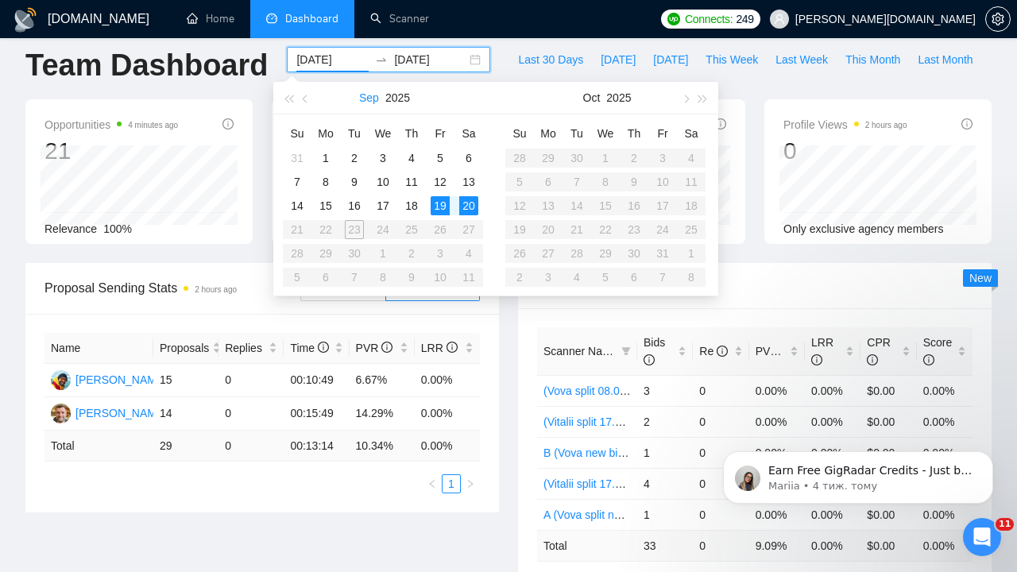
type input "[DATE]"
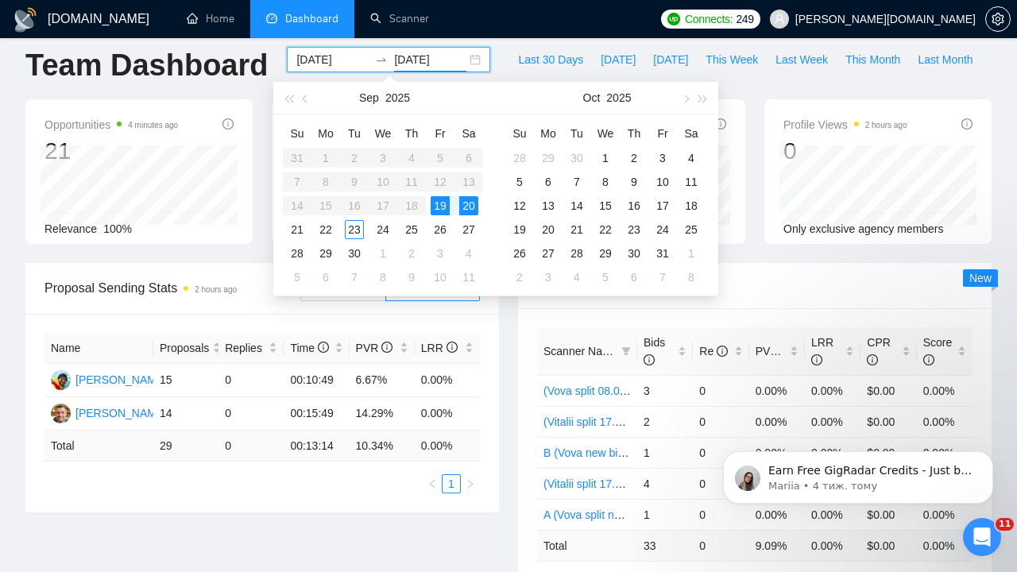
click at [398, 61] on input "[DATE]" at bounding box center [430, 59] width 72 height 17
type input "[DATE]"
click at [322, 230] on div "22" at bounding box center [325, 229] width 19 height 19
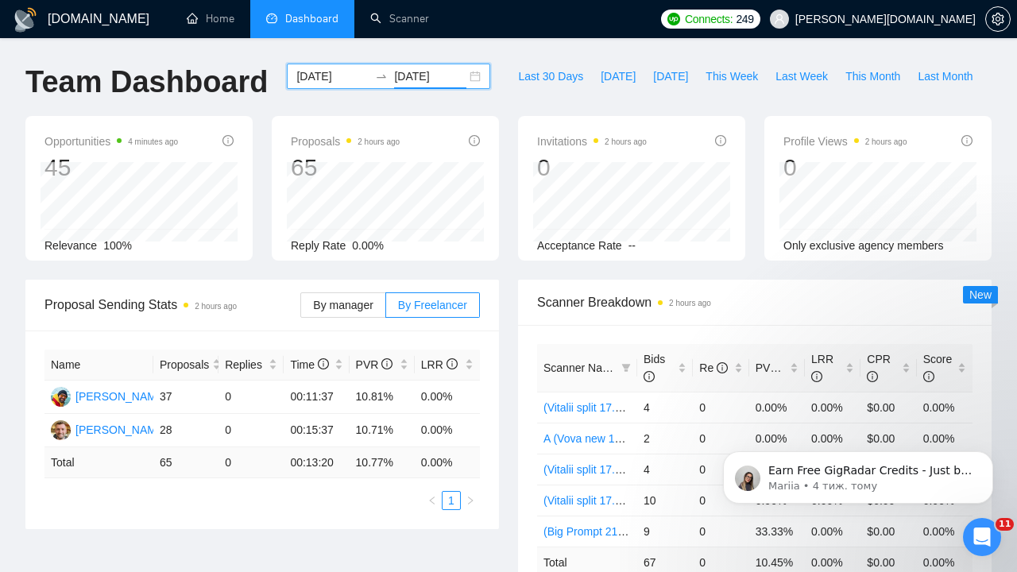
click at [320, 79] on input "[DATE]" at bounding box center [332, 76] width 72 height 17
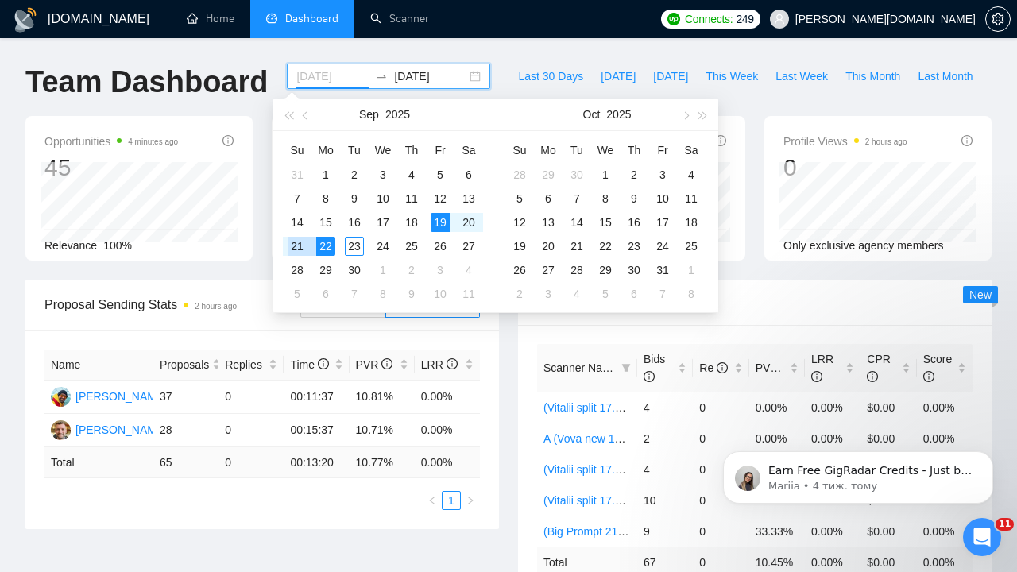
click at [295, 239] on div "21" at bounding box center [297, 246] width 19 height 19
click at [321, 247] on div "22" at bounding box center [325, 246] width 19 height 19
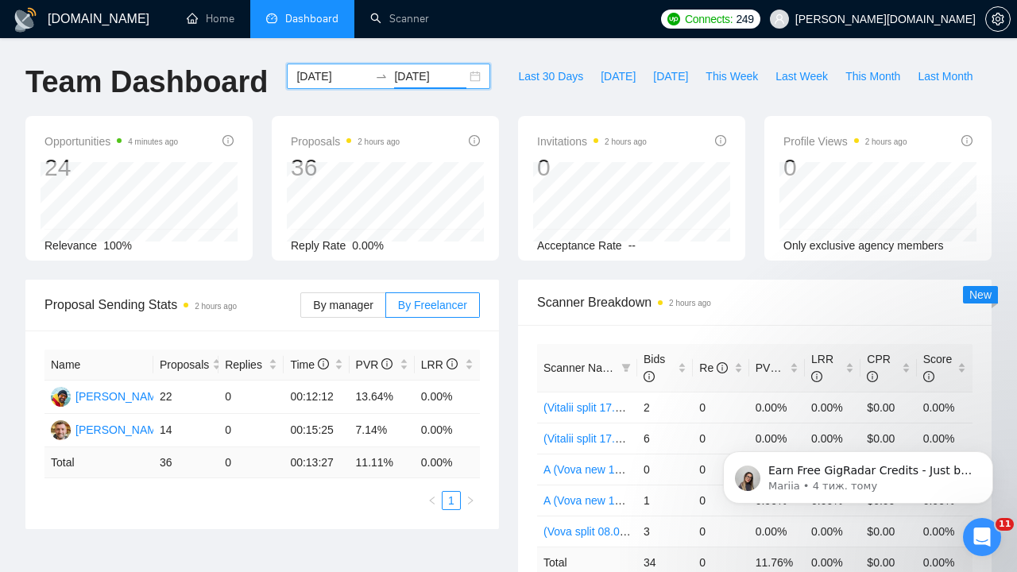
click at [314, 72] on input "[DATE]" at bounding box center [332, 76] width 72 height 17
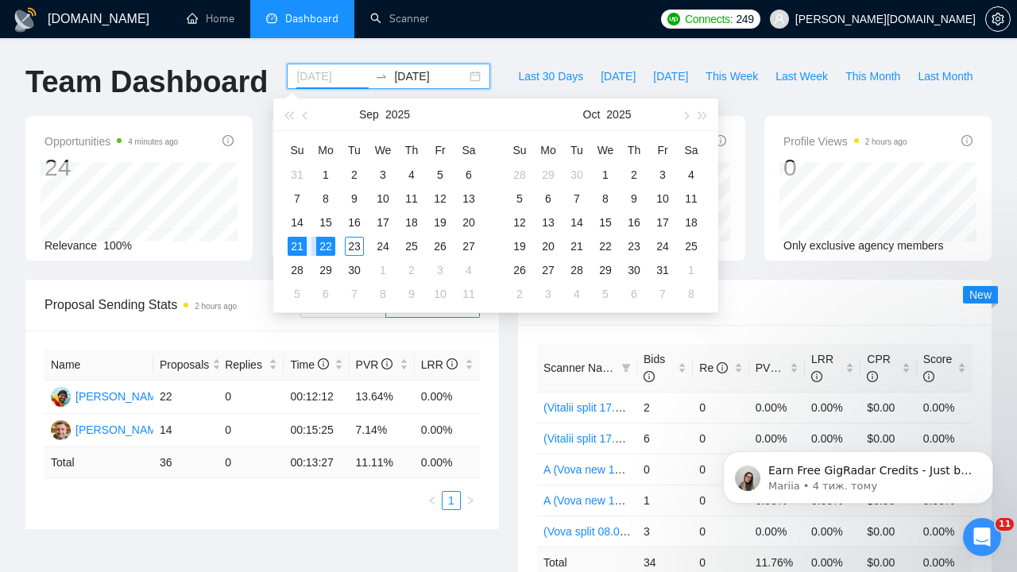
type input "[DATE]"
click at [323, 239] on div "22" at bounding box center [325, 246] width 19 height 19
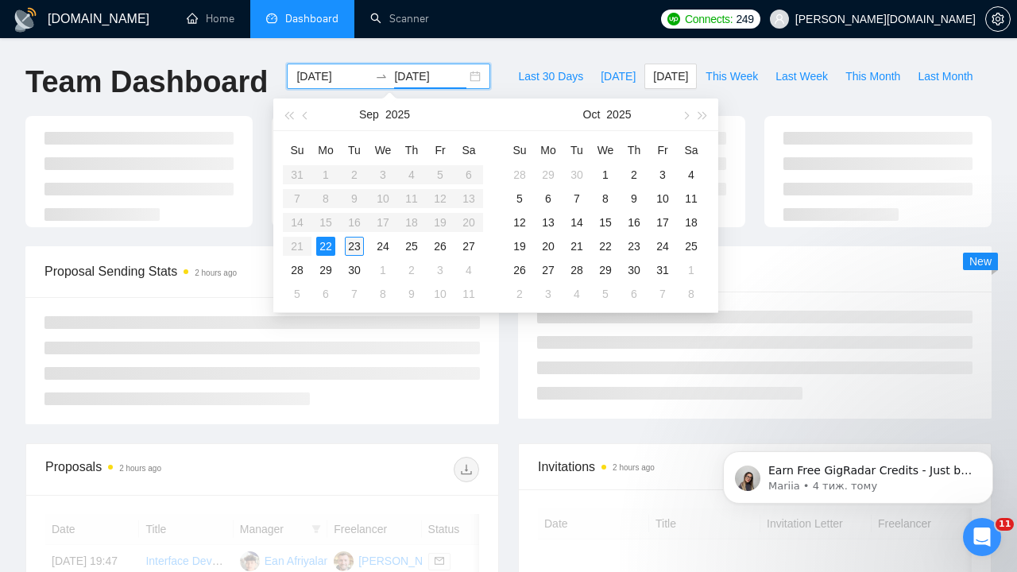
type input "[DATE]"
click at [348, 246] on div "23" at bounding box center [354, 246] width 19 height 19
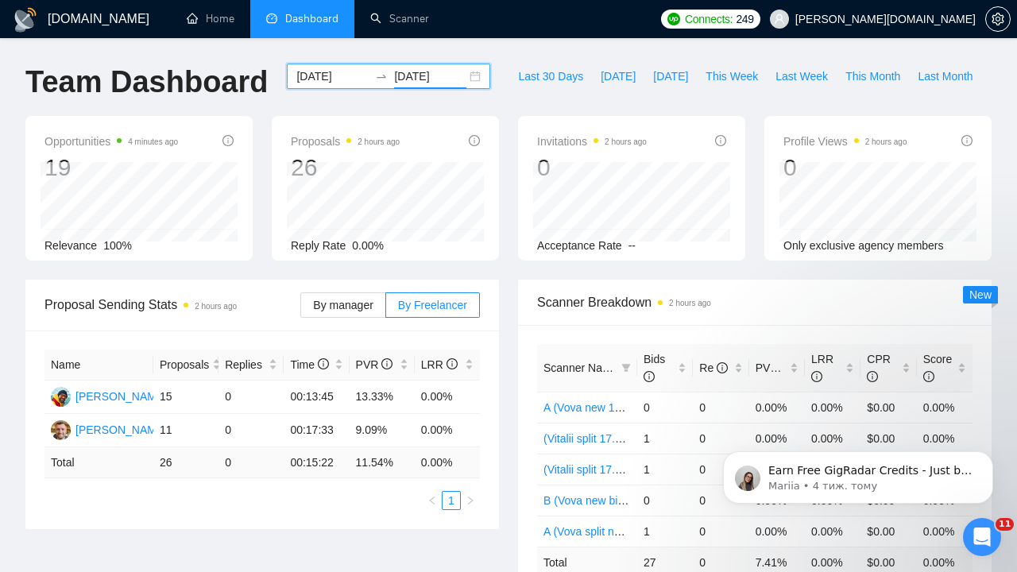
click at [332, 72] on input "[DATE]" at bounding box center [332, 76] width 72 height 17
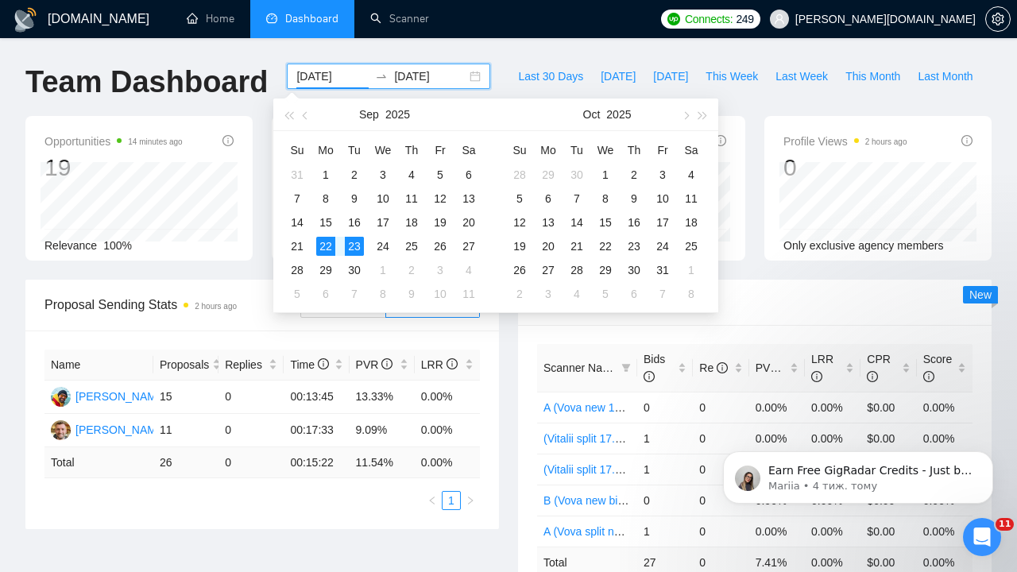
type input "[DATE]"
